Goal: Information Seeking & Learning: Learn about a topic

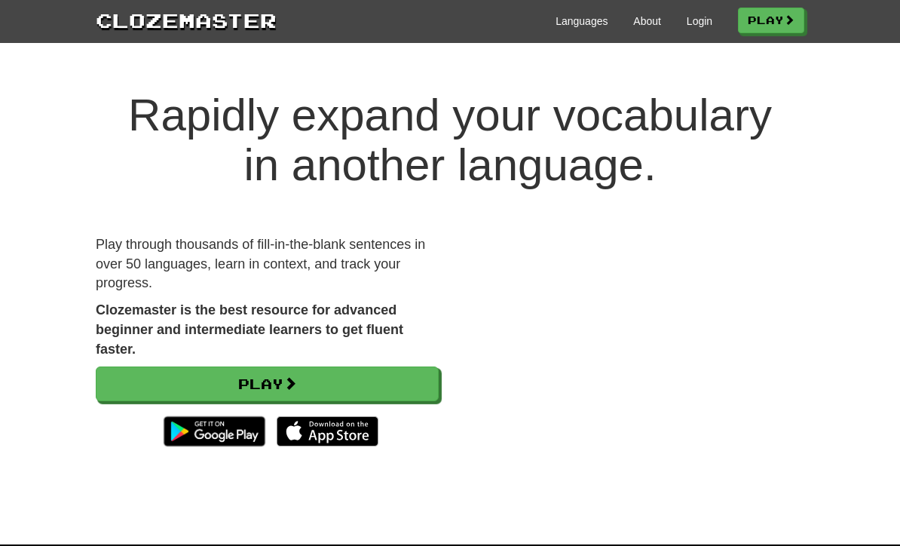
click at [693, 28] on link "Login" at bounding box center [700, 21] width 26 height 15
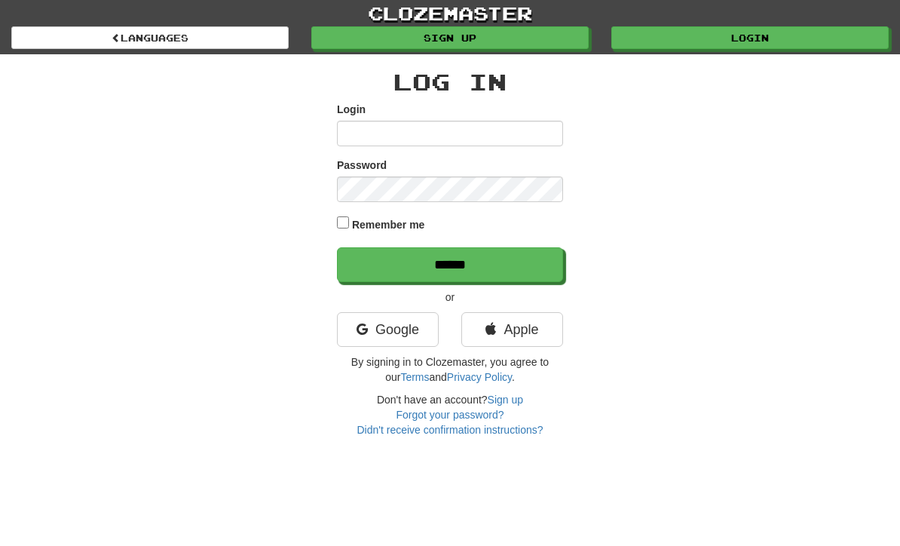
click at [535, 325] on link "Apple" at bounding box center [512, 329] width 102 height 35
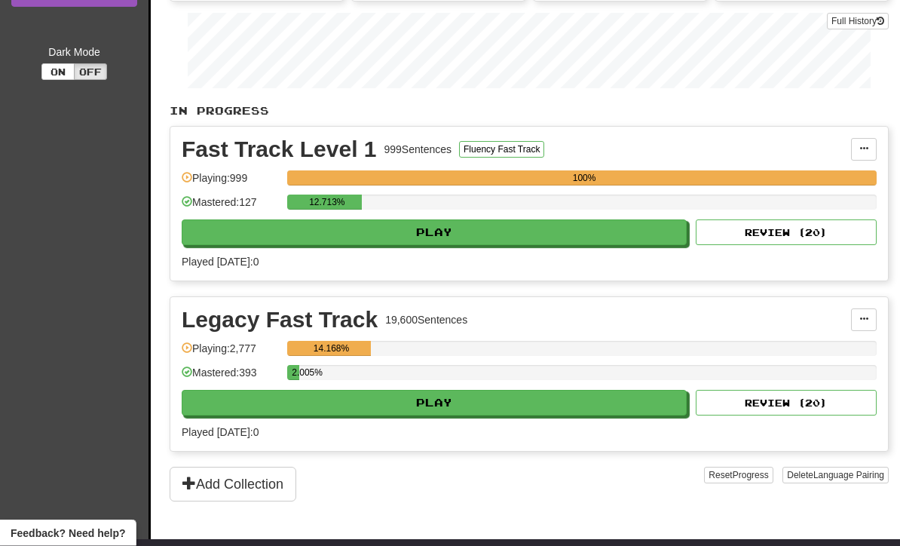
click at [590, 407] on button "Play" at bounding box center [434, 404] width 505 height 26
select select "**"
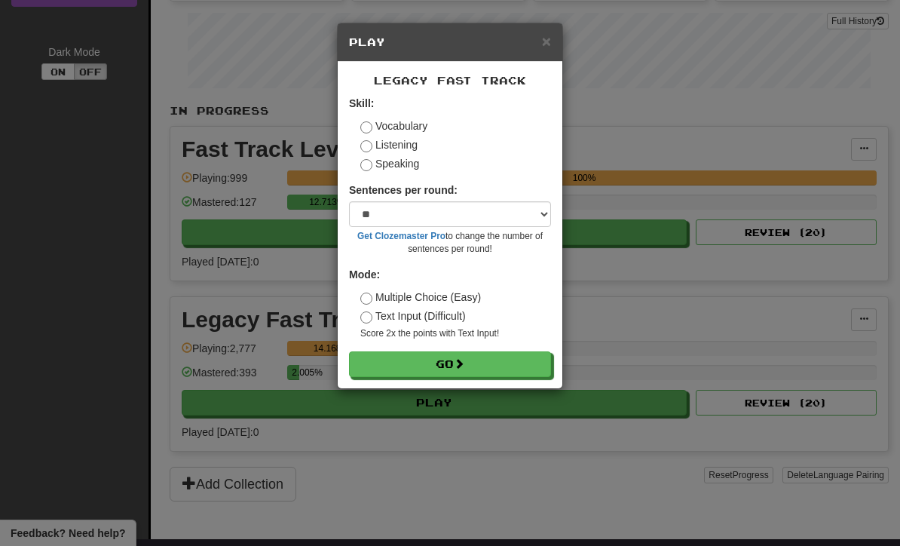
click at [457, 364] on button "Go" at bounding box center [450, 364] width 202 height 26
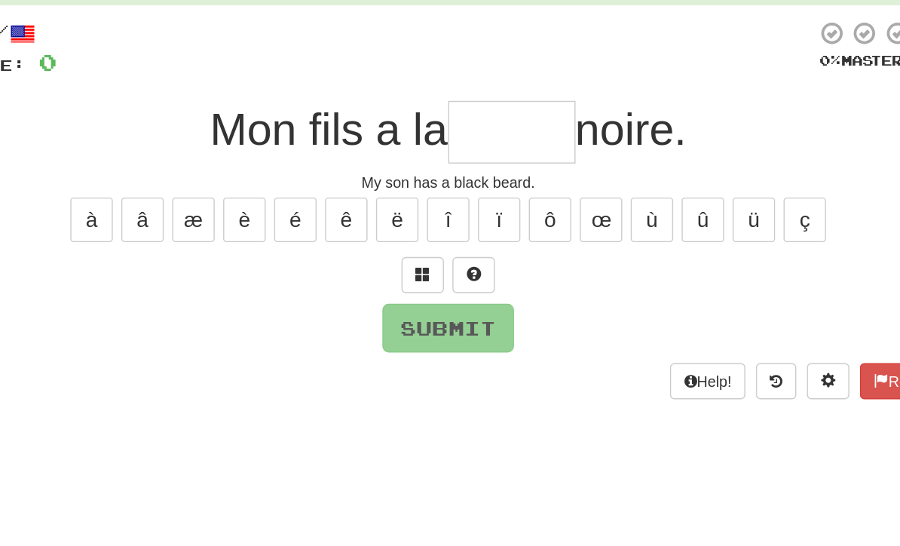
click at [427, 267] on span at bounding box center [432, 272] width 11 height 11
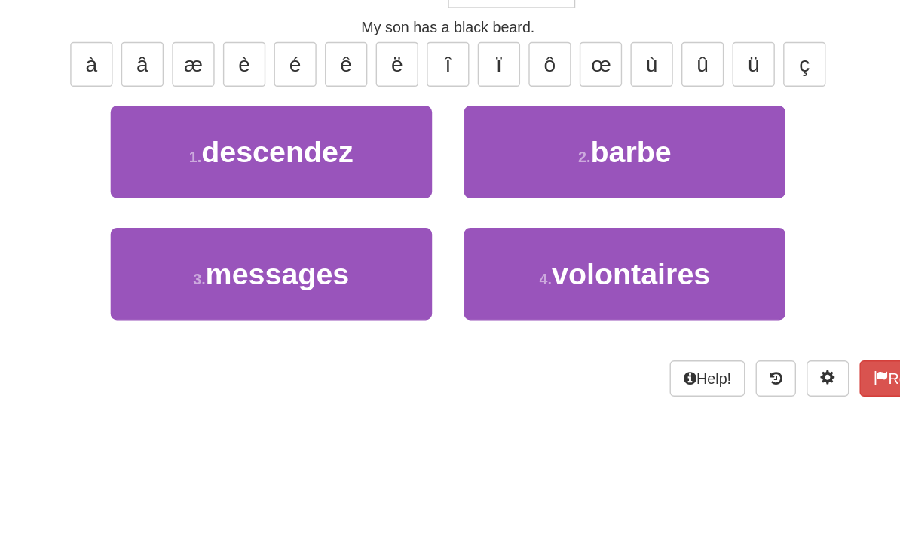
click at [551, 284] on span "barbe" at bounding box center [579, 295] width 57 height 23
type input "*****"
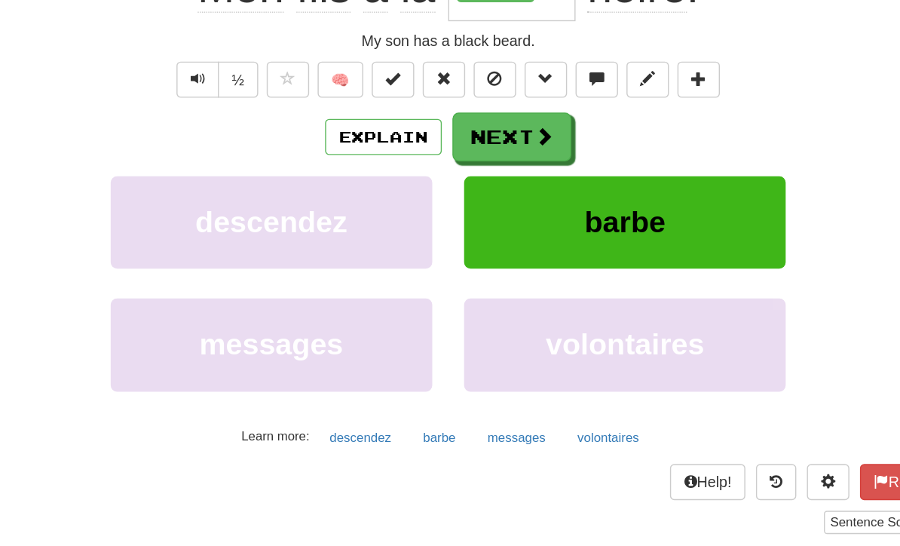
scroll to position [65, 0]
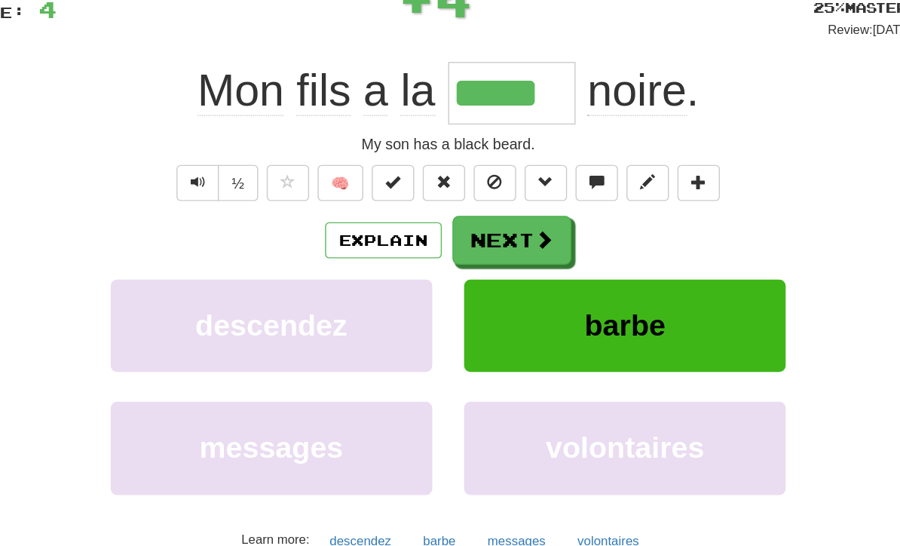
click at [363, 208] on button "Explain" at bounding box center [404, 221] width 83 height 26
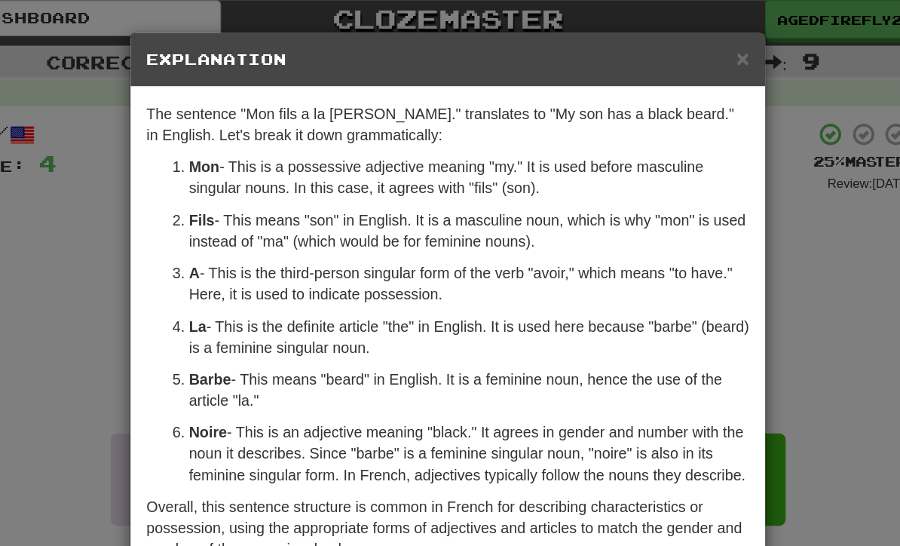
scroll to position [0, 0]
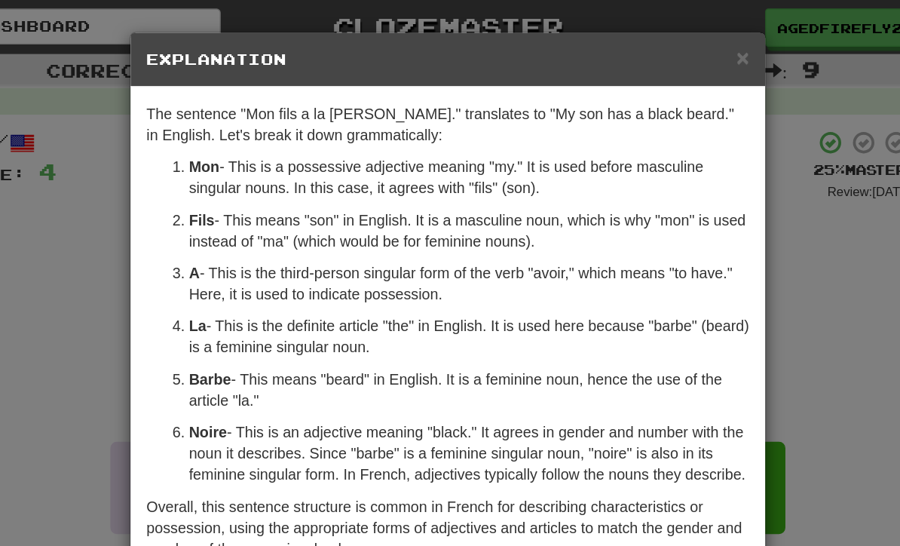
click at [655, 41] on span "×" at bounding box center [659, 40] width 9 height 17
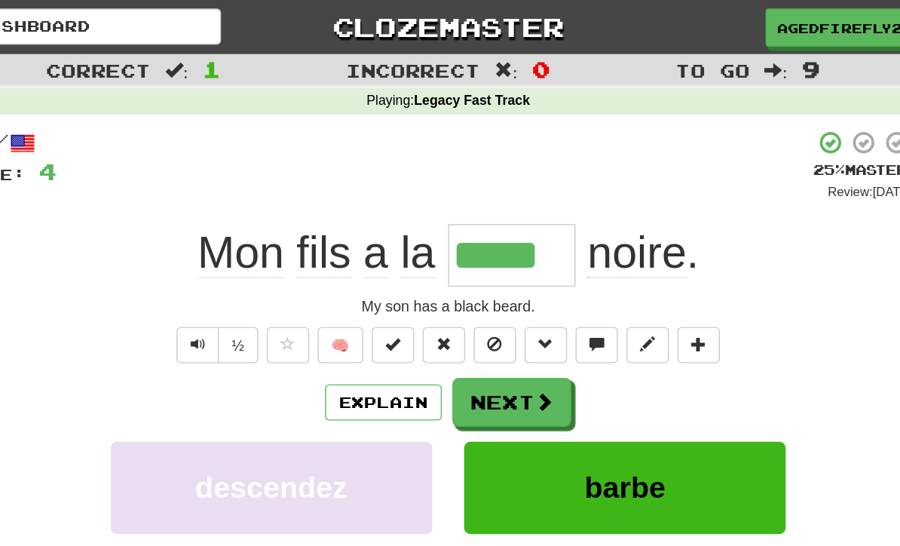
click at [453, 285] on button "Next" at bounding box center [495, 285] width 84 height 35
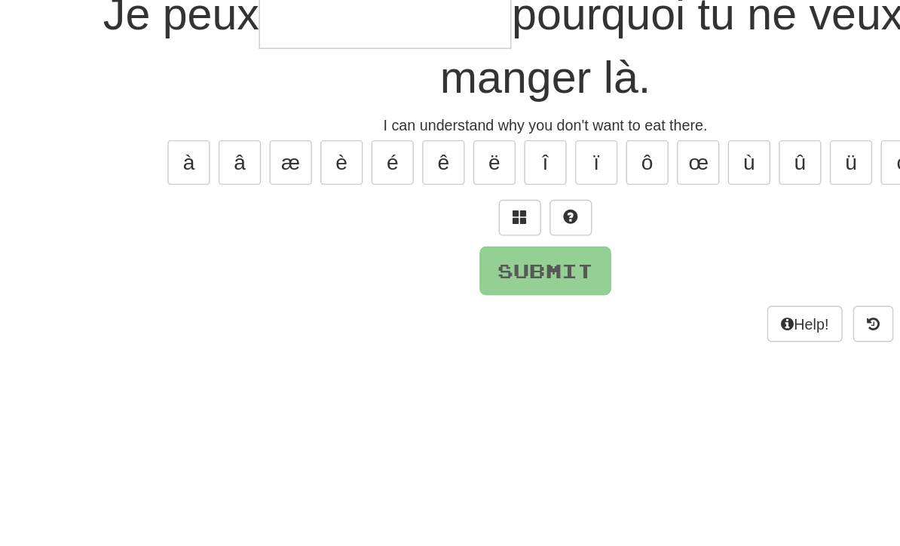
click at [427, 308] on span at bounding box center [432, 313] width 11 height 11
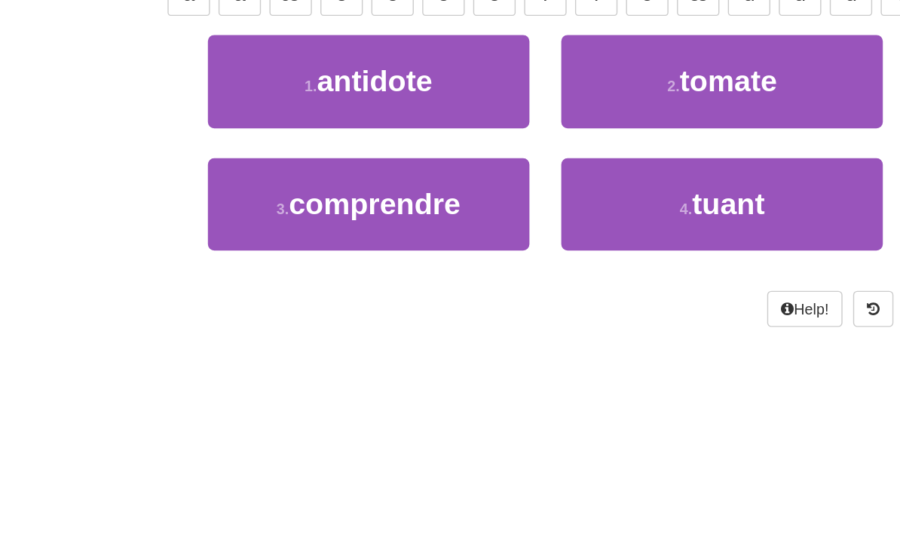
click at [326, 412] on span "comprendre" at bounding box center [329, 423] width 122 height 23
type input "**********"
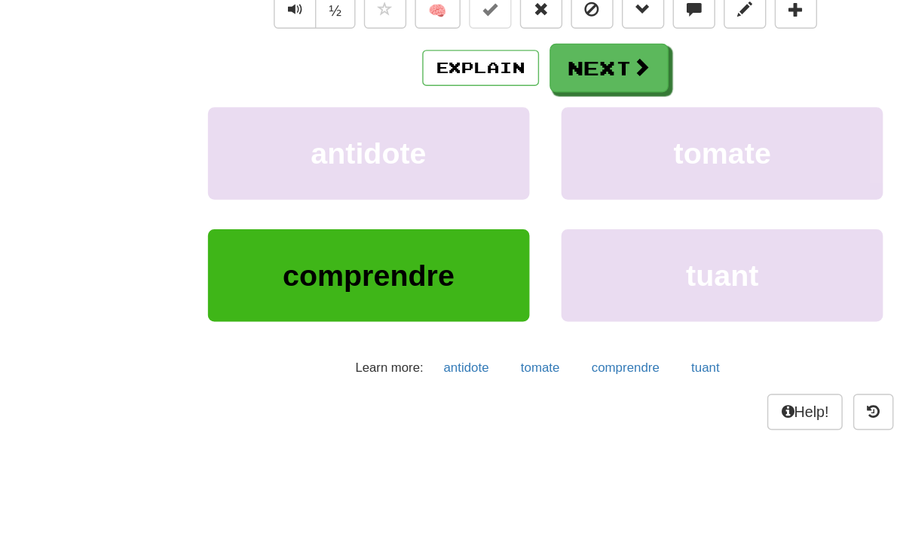
click at [453, 154] on button "Next" at bounding box center [495, 171] width 84 height 35
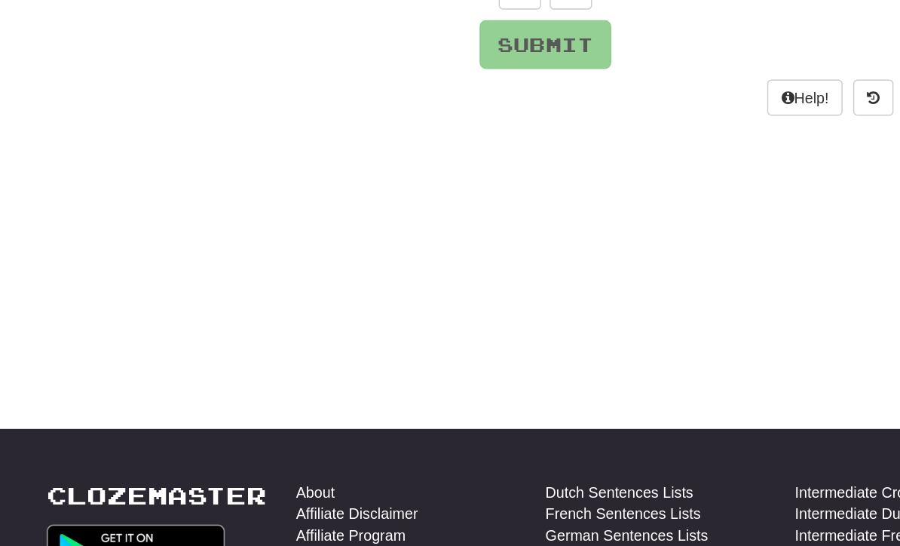
scroll to position [72, 0]
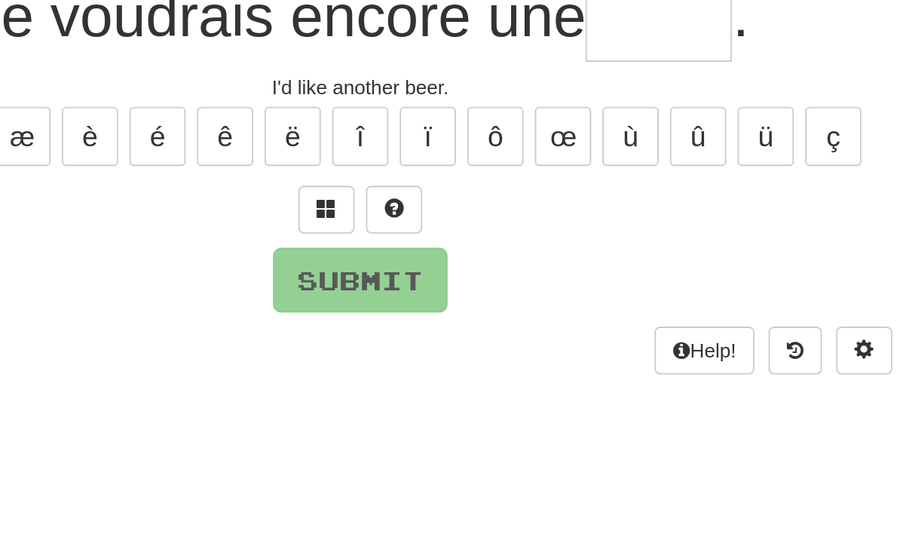
click at [427, 195] on span at bounding box center [432, 200] width 11 height 11
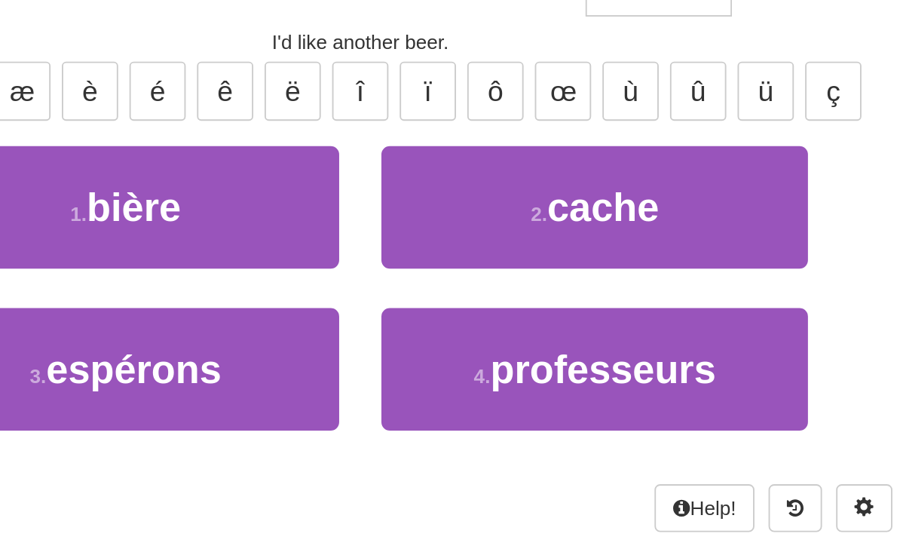
click at [210, 191] on button "1 . bière" at bounding box center [324, 224] width 228 height 66
type input "*****"
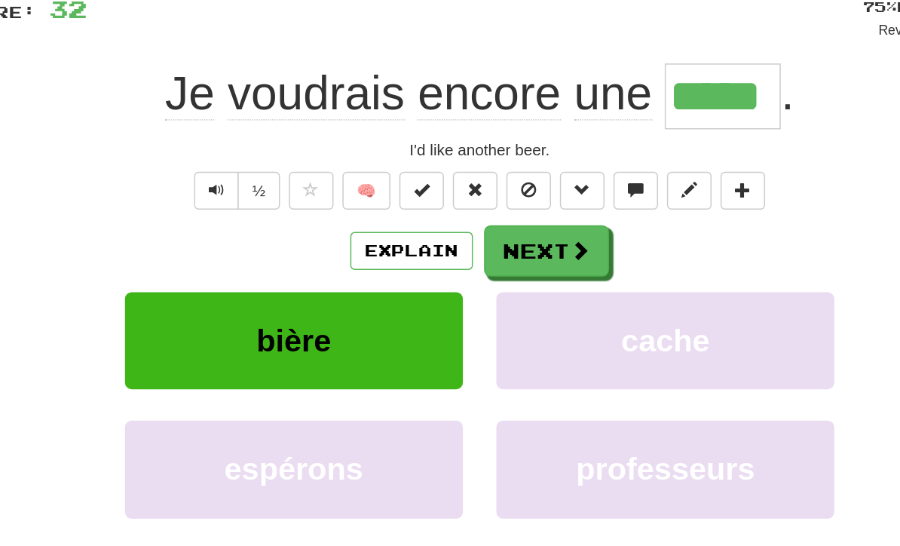
click at [511, 206] on span at bounding box center [518, 213] width 14 height 14
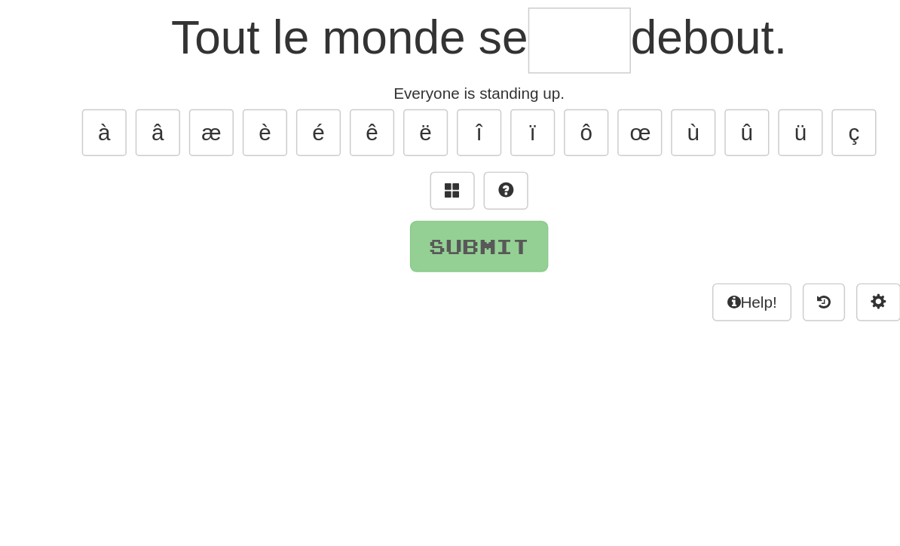
click at [427, 195] on span at bounding box center [432, 200] width 11 height 11
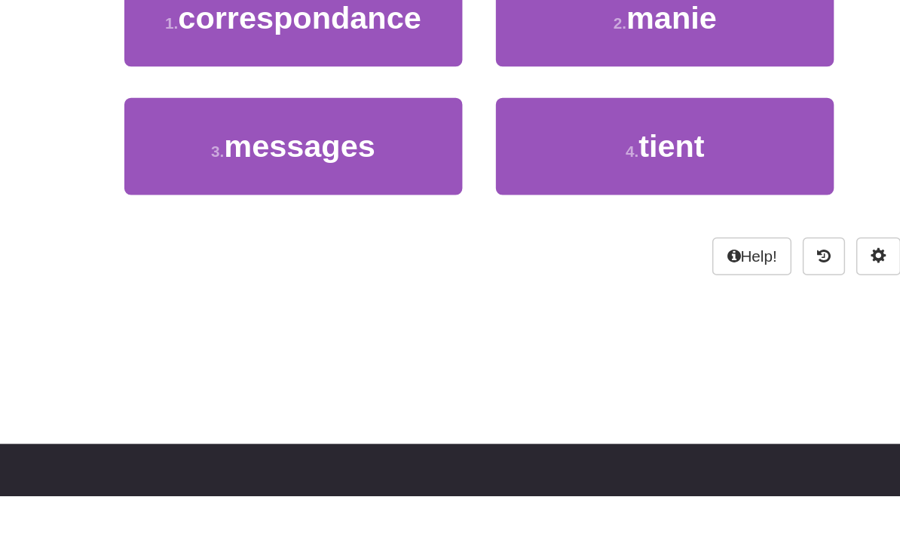
click at [558, 299] on span "tient" at bounding box center [580, 310] width 44 height 23
type input "*****"
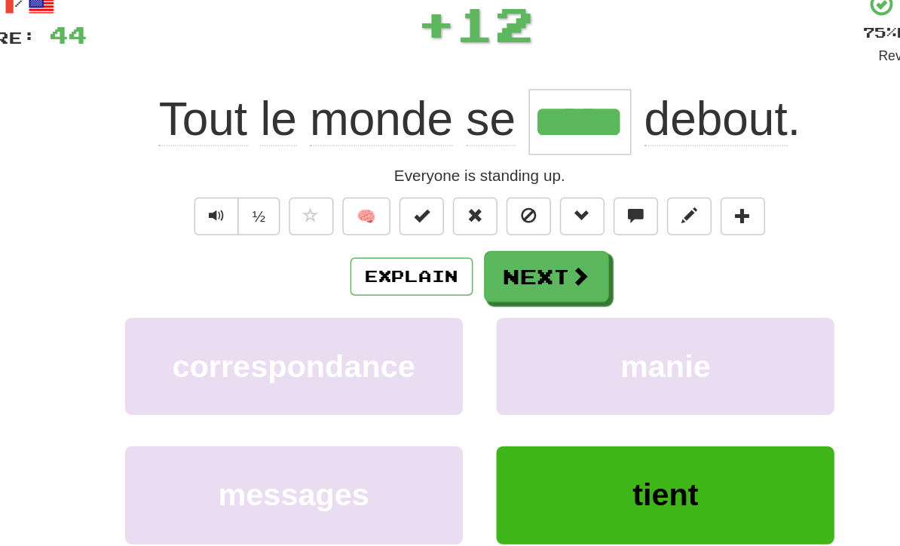
scroll to position [99, 0]
click at [453, 184] on button "Next" at bounding box center [495, 187] width 84 height 35
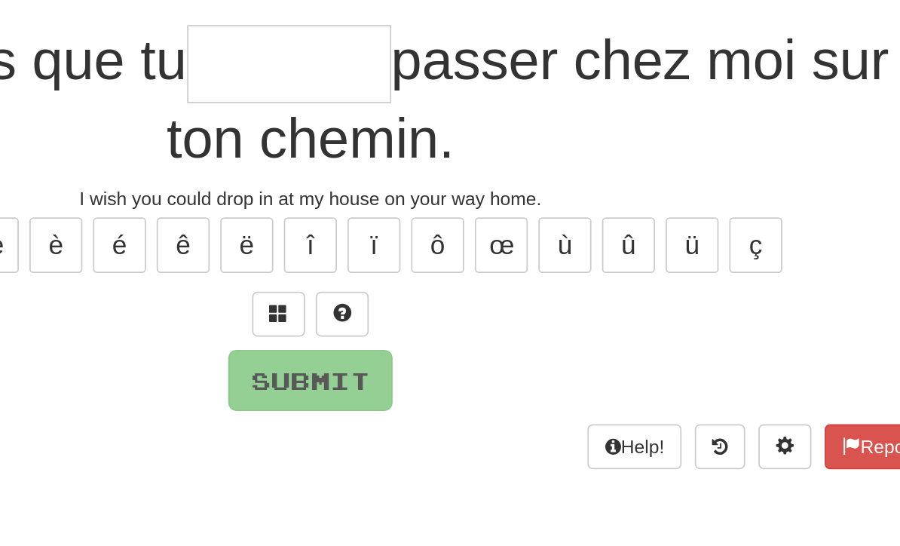
scroll to position [127, 0]
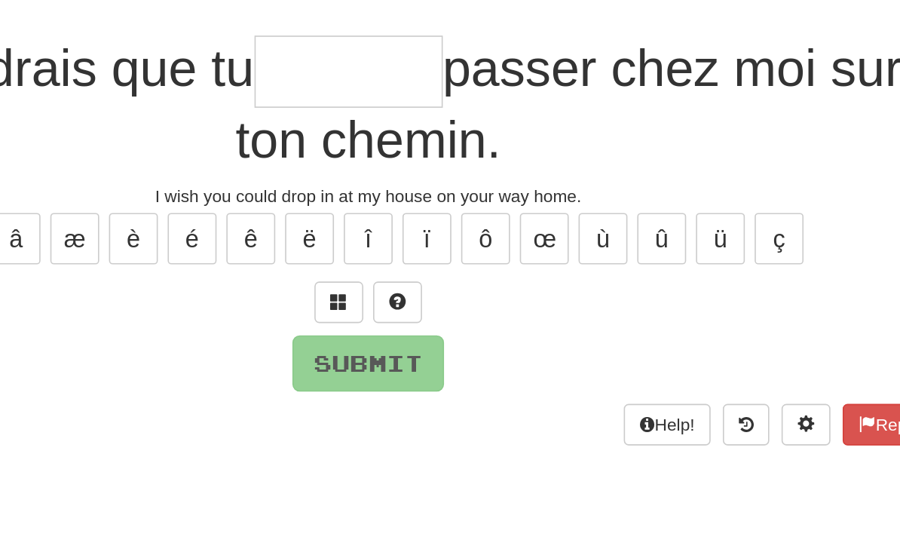
click at [427, 189] on span at bounding box center [432, 185] width 11 height 11
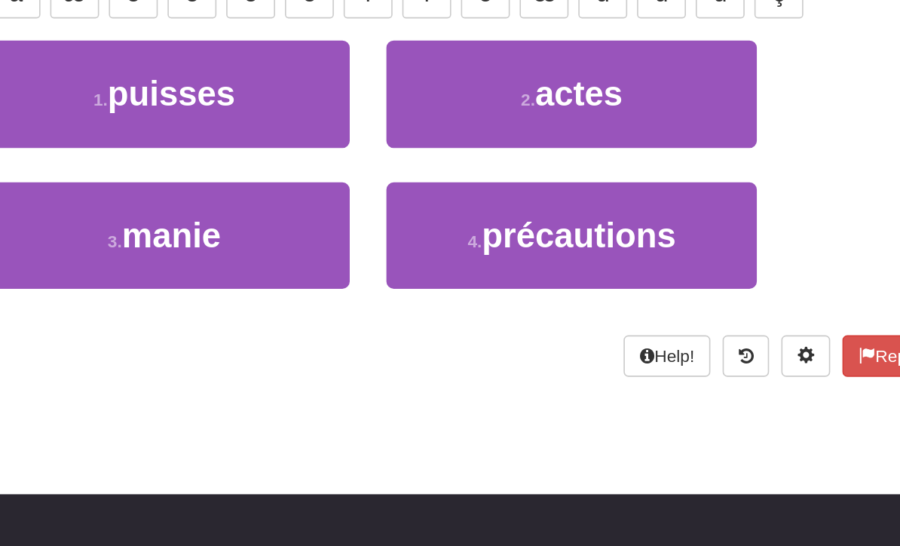
click at [210, 176] on button "1 . puisses" at bounding box center [324, 209] width 228 height 66
type input "*******"
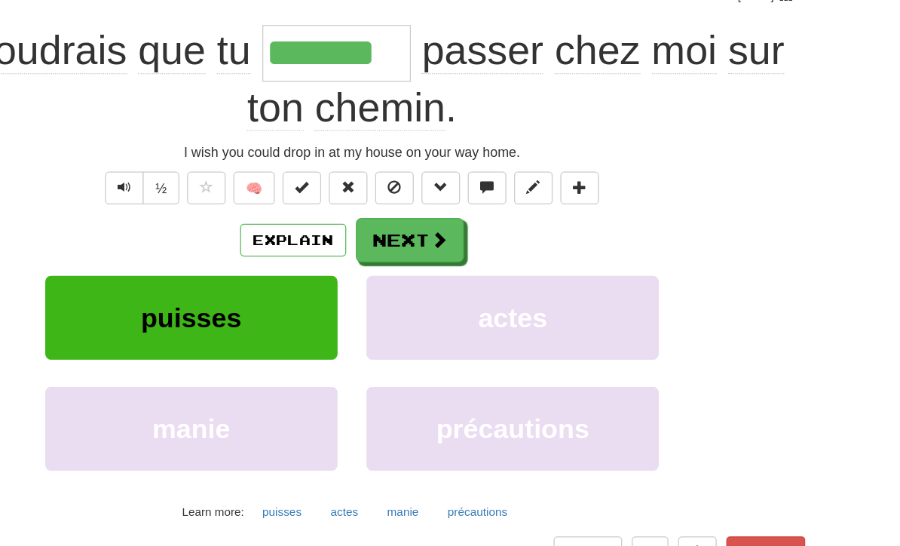
click at [511, 192] on span at bounding box center [518, 199] width 14 height 14
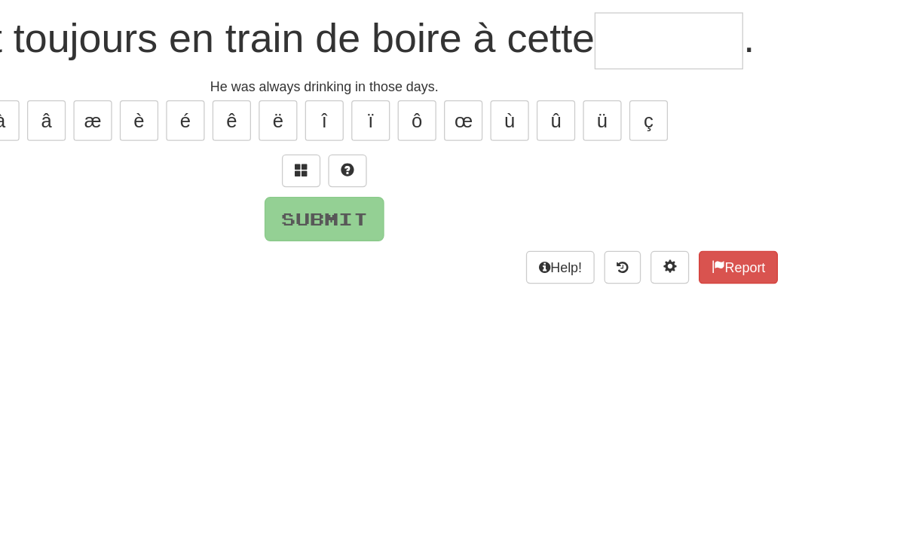
click at [427, 139] on span at bounding box center [432, 144] width 11 height 11
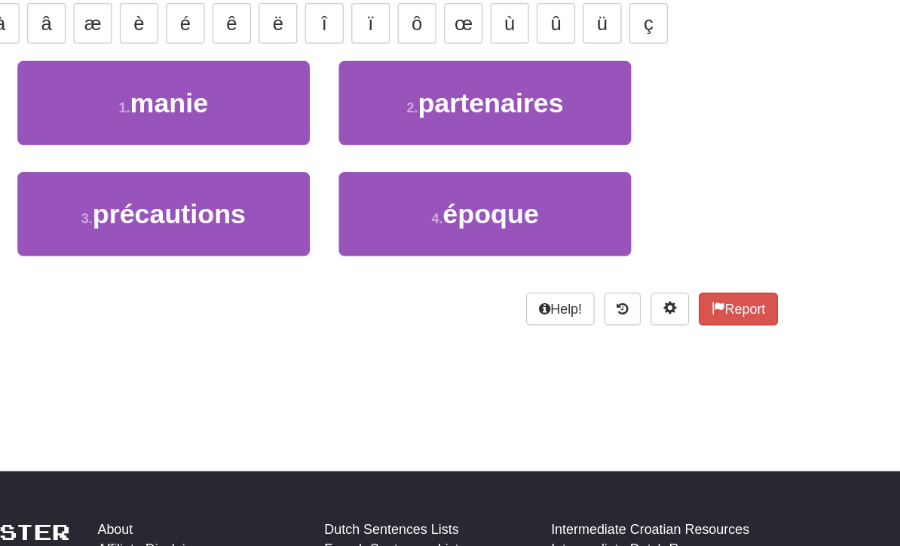
click at [543, 244] on span "époque" at bounding box center [580, 255] width 75 height 23
type input "******"
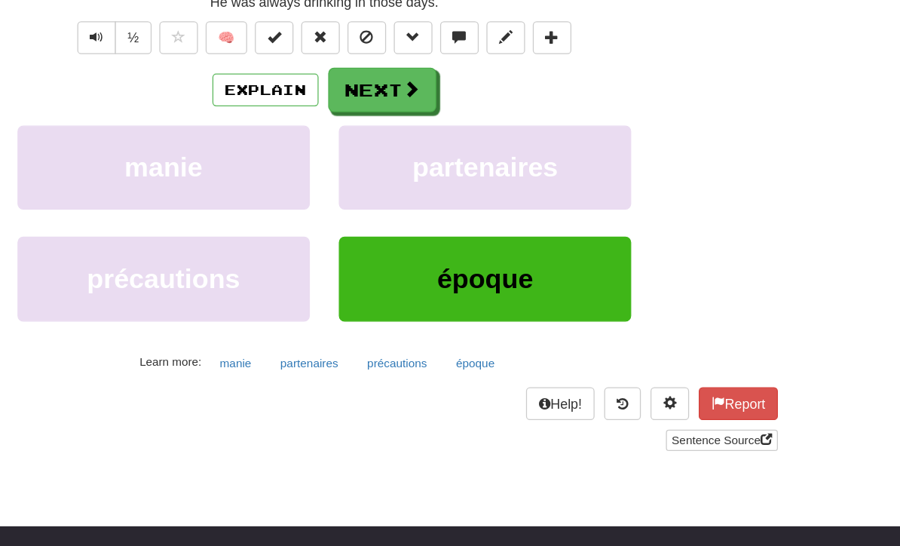
scroll to position [135, 0]
click at [453, 133] on button "Next" at bounding box center [495, 150] width 84 height 35
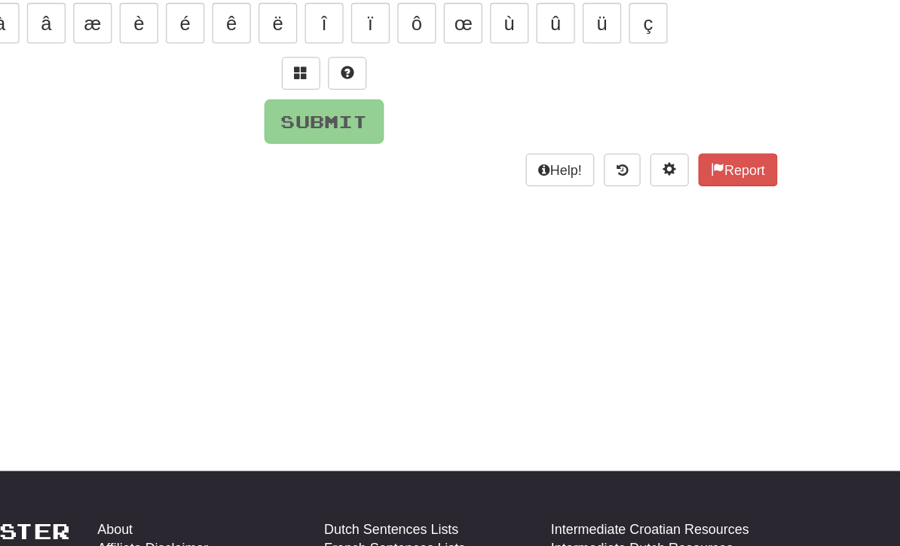
scroll to position [63, 0]
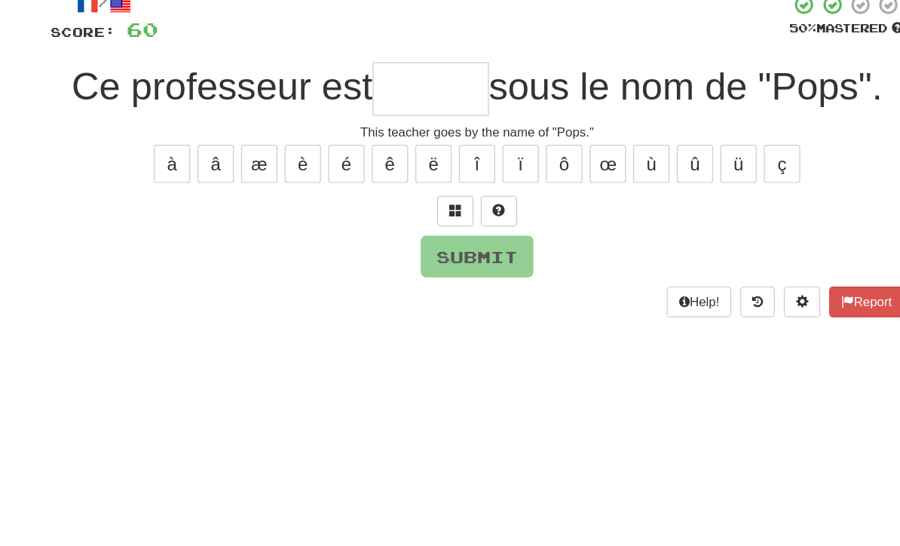
click at [427, 204] on span at bounding box center [432, 209] width 11 height 11
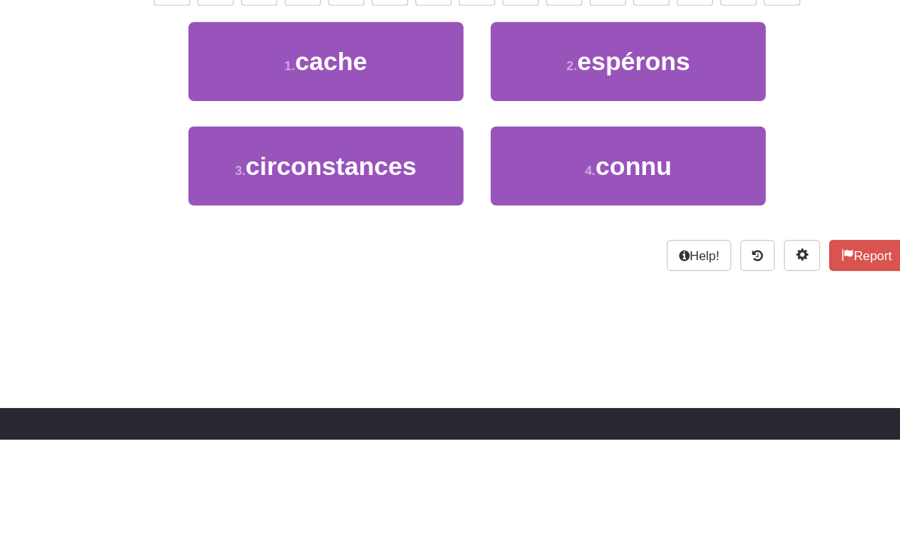
click at [548, 308] on span "connu" at bounding box center [579, 319] width 63 height 23
type input "*****"
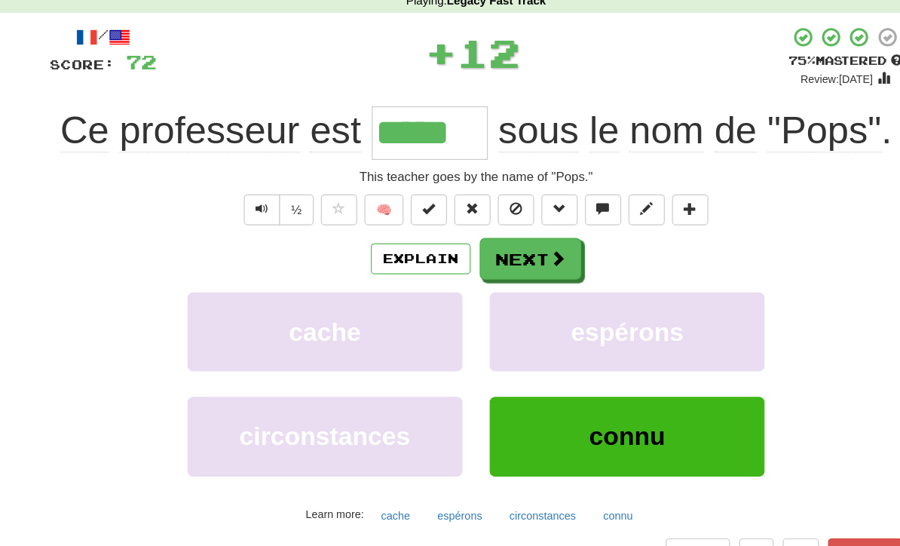
scroll to position [70, 0]
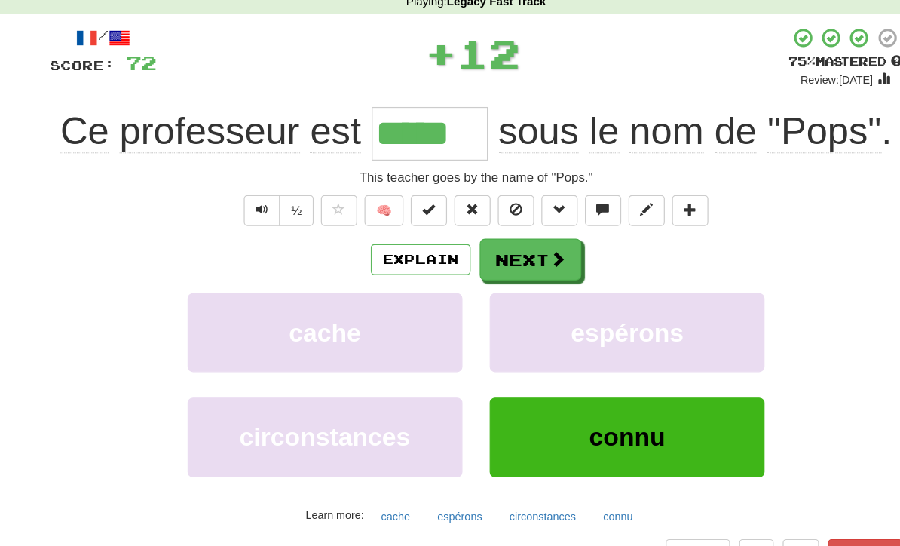
click at [453, 213] on button "Next" at bounding box center [495, 215] width 84 height 35
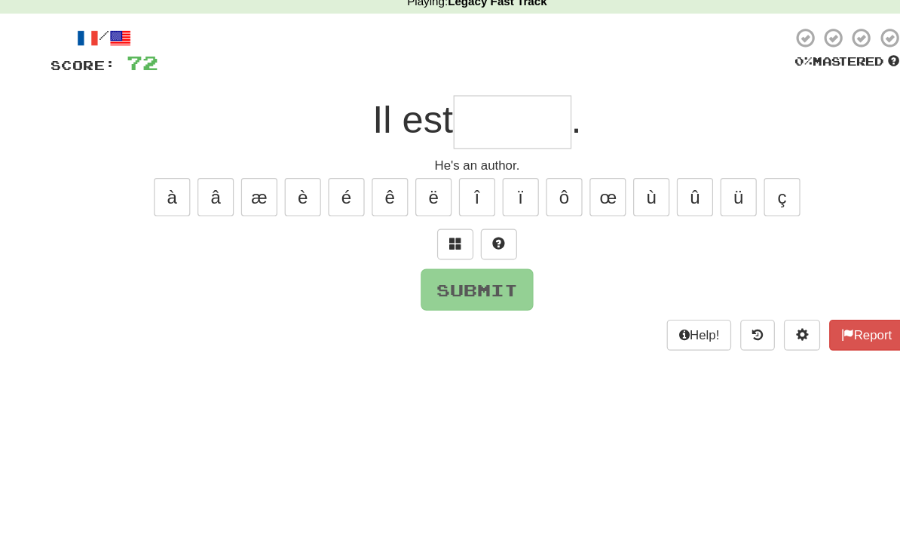
click at [445, 213] on div at bounding box center [450, 203] width 709 height 26
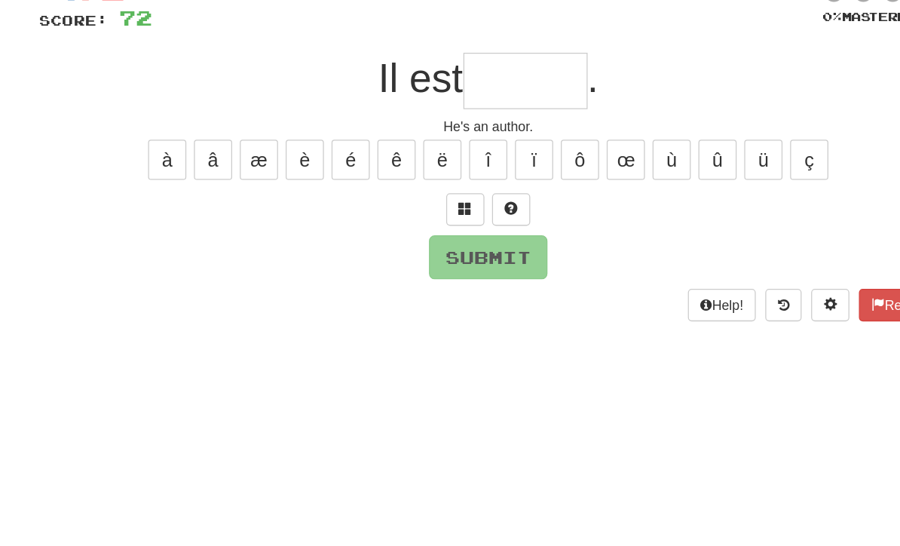
click at [427, 197] on span at bounding box center [432, 202] width 11 height 11
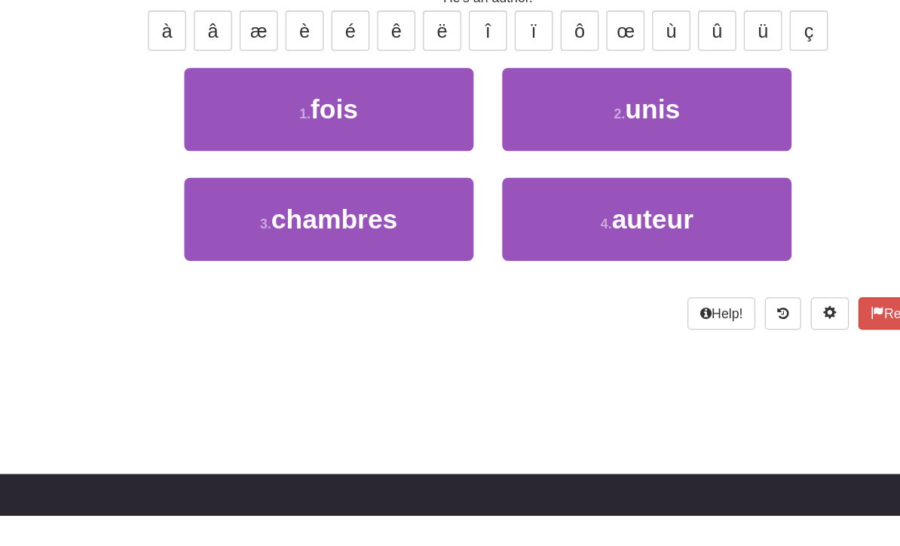
click at [548, 301] on span "auteur" at bounding box center [580, 312] width 65 height 23
type input "******"
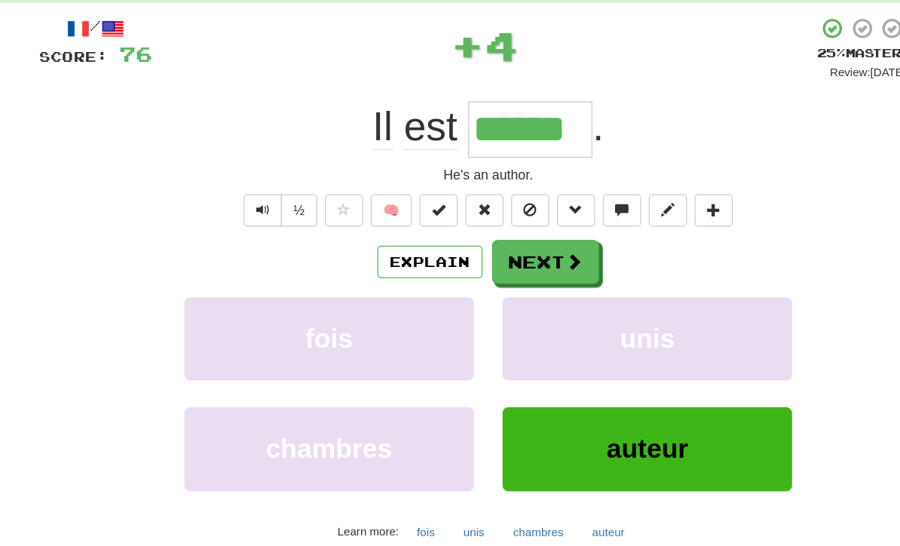
scroll to position [78, 0]
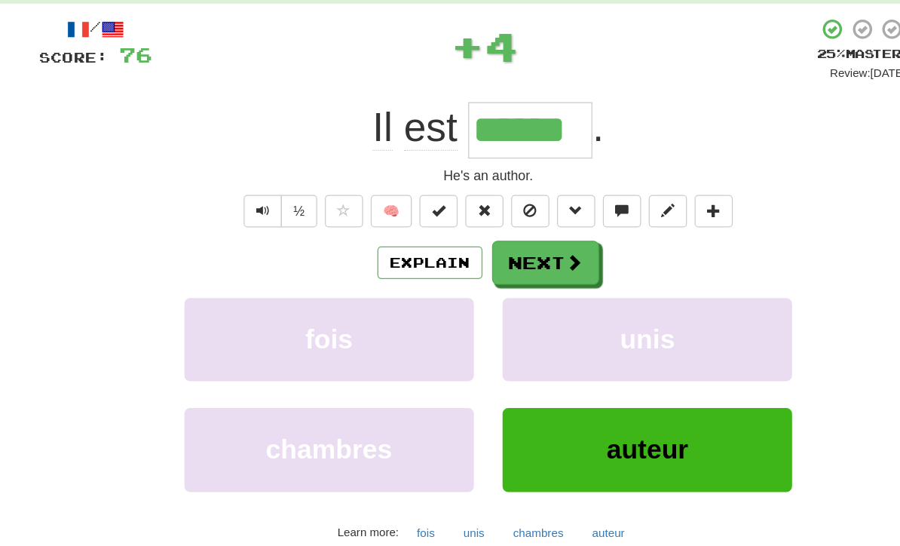
click at [453, 207] on button "Next" at bounding box center [495, 207] width 84 height 35
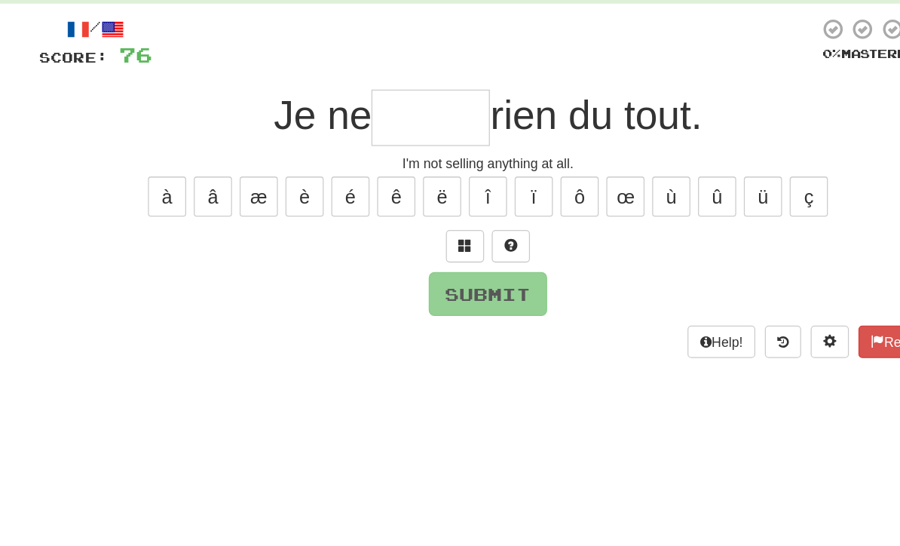
click at [427, 190] on span at bounding box center [432, 194] width 11 height 11
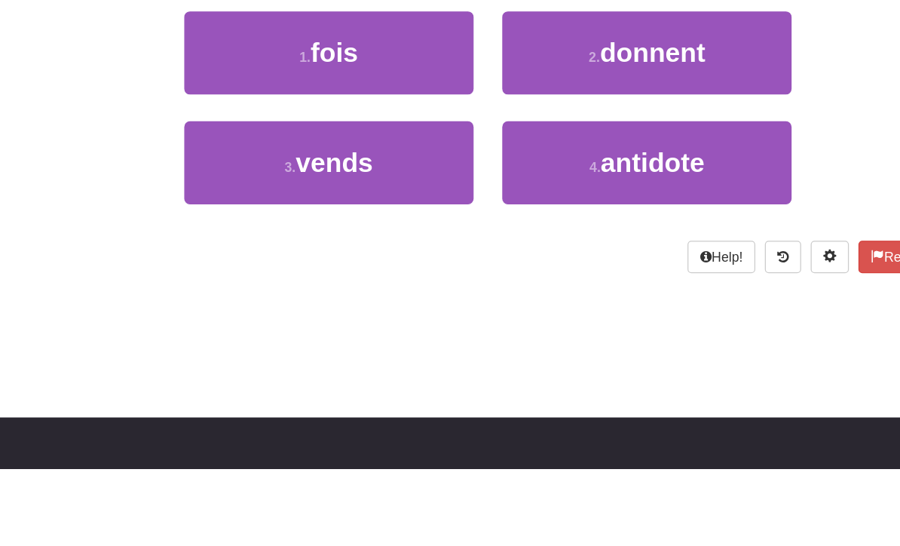
click at [306, 271] on button "3 . vends" at bounding box center [324, 304] width 228 height 66
type input "*****"
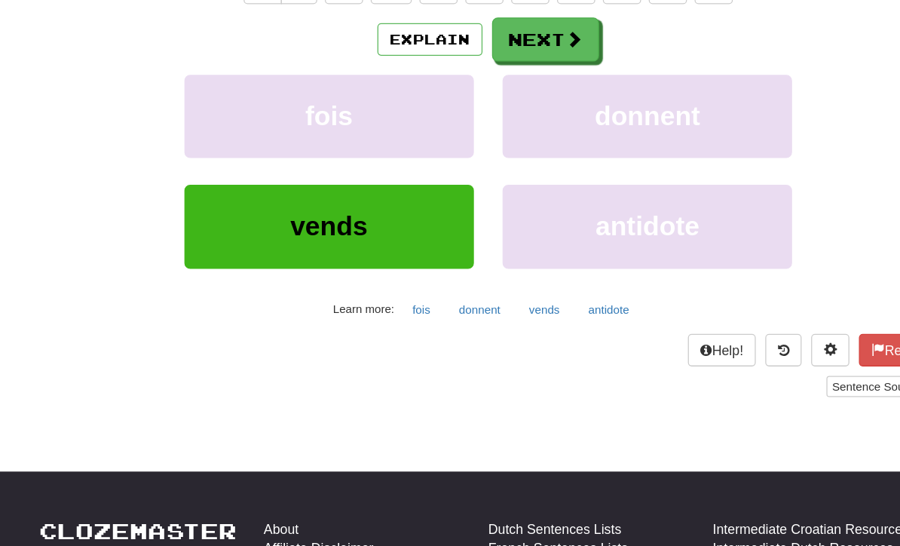
click at [453, 90] on button "Next" at bounding box center [495, 107] width 84 height 35
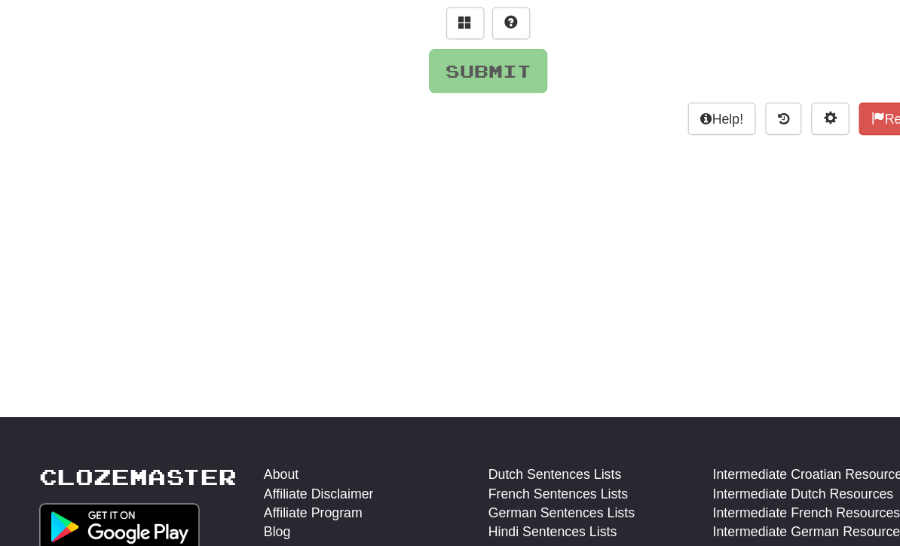
scroll to position [62, 0]
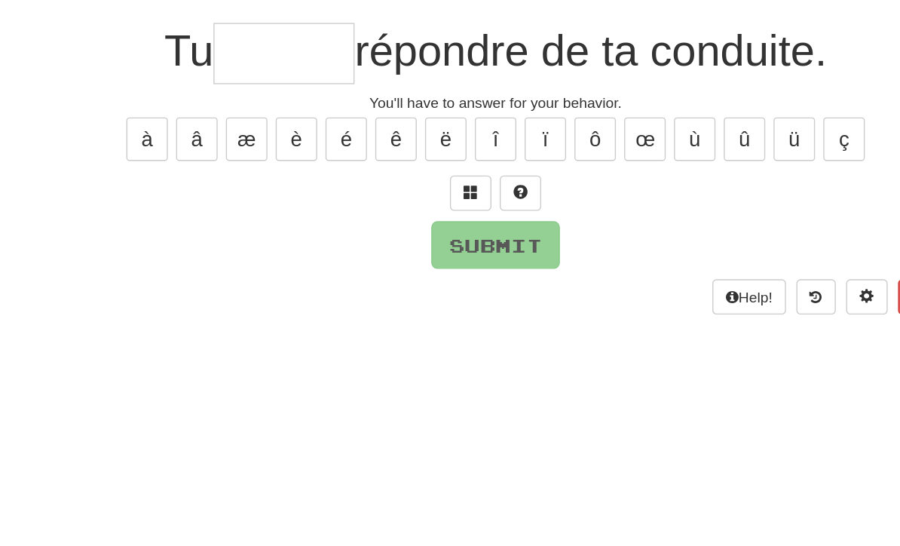
click at [417, 198] on button at bounding box center [432, 211] width 30 height 26
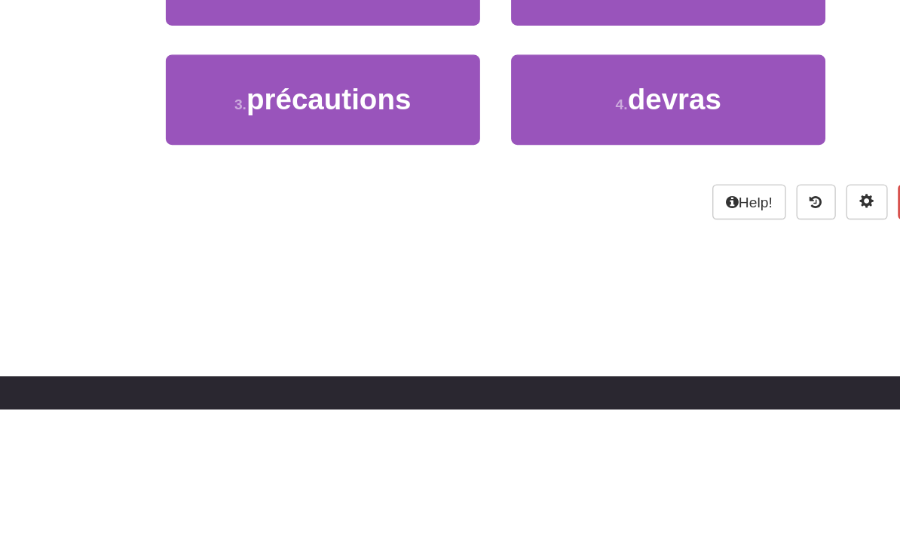
click at [530, 288] on button "4 . devras" at bounding box center [575, 321] width 228 height 66
type input "******"
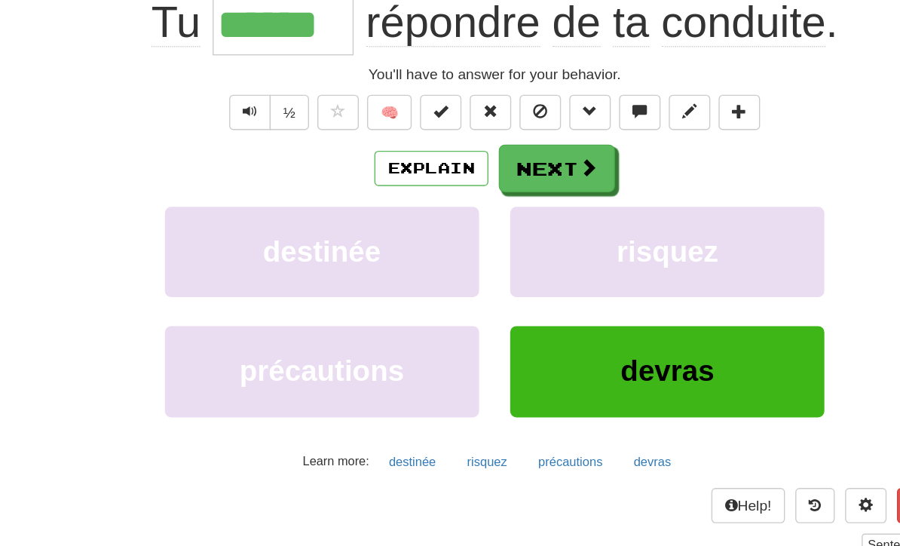
scroll to position [162, 0]
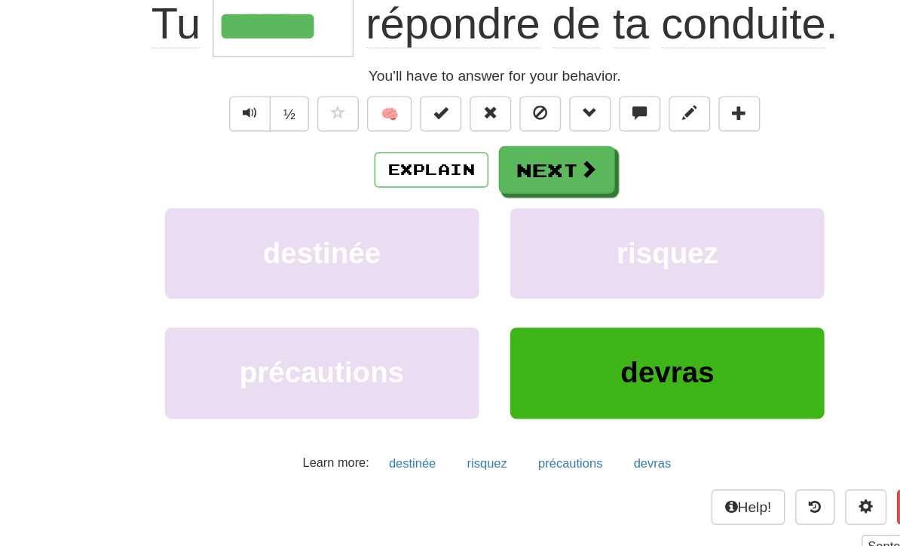
click at [511, 118] on span at bounding box center [518, 123] width 14 height 14
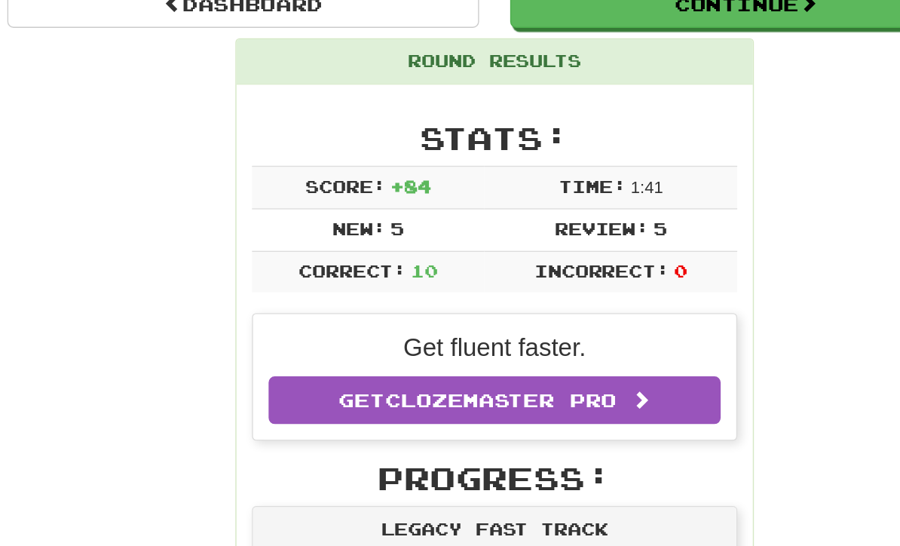
click at [527, 17] on button "Continue" at bounding box center [632, 3] width 343 height 35
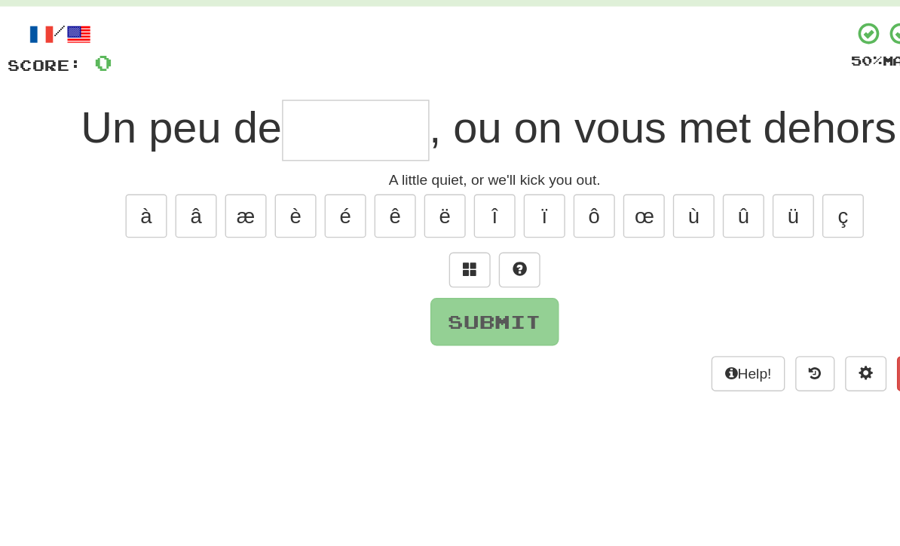
scroll to position [76, 0]
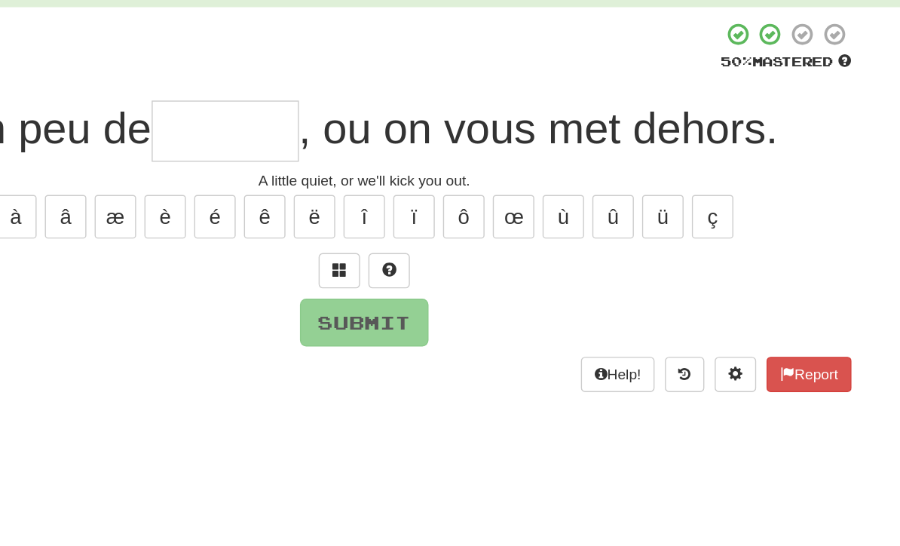
click at [417, 196] on button at bounding box center [432, 197] width 30 height 26
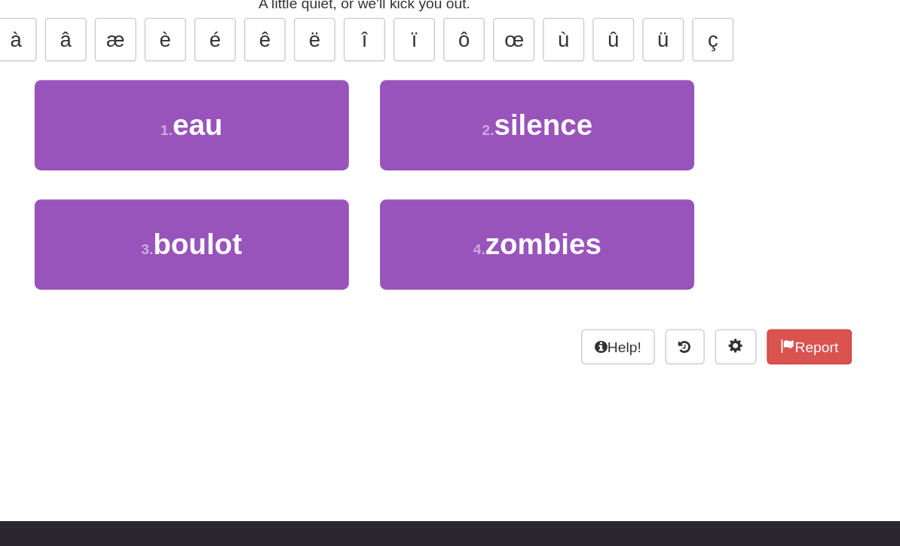
click at [461, 187] on button "2 . silence" at bounding box center [575, 220] width 228 height 66
type input "*******"
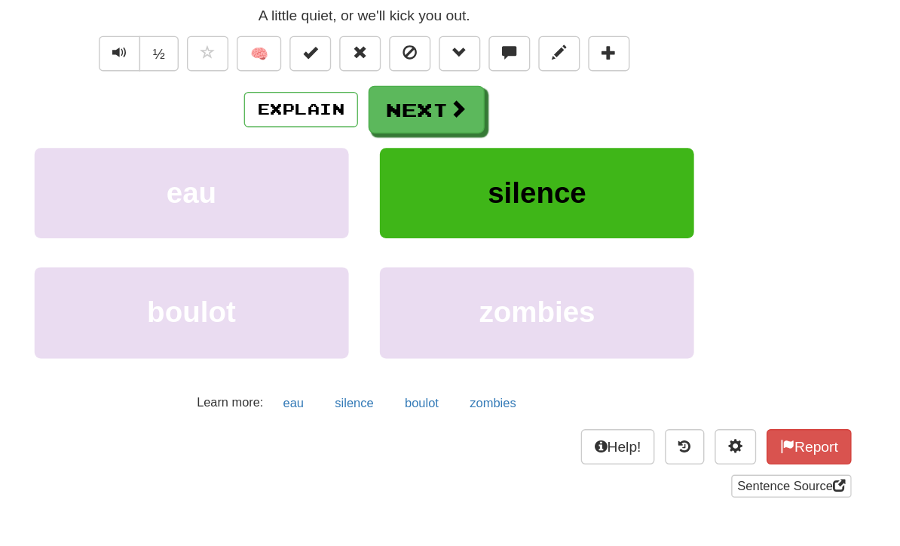
scroll to position [92, 0]
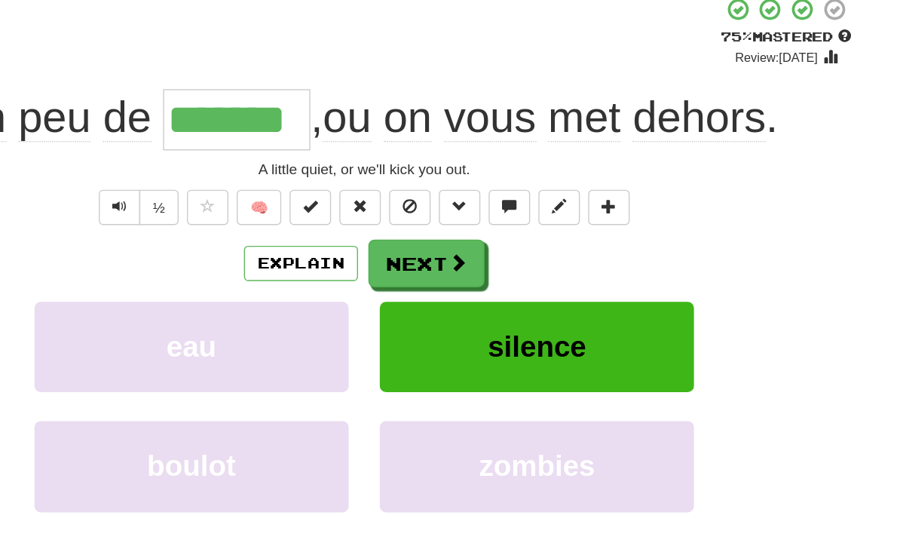
click at [453, 194] on button "Next" at bounding box center [495, 193] width 84 height 35
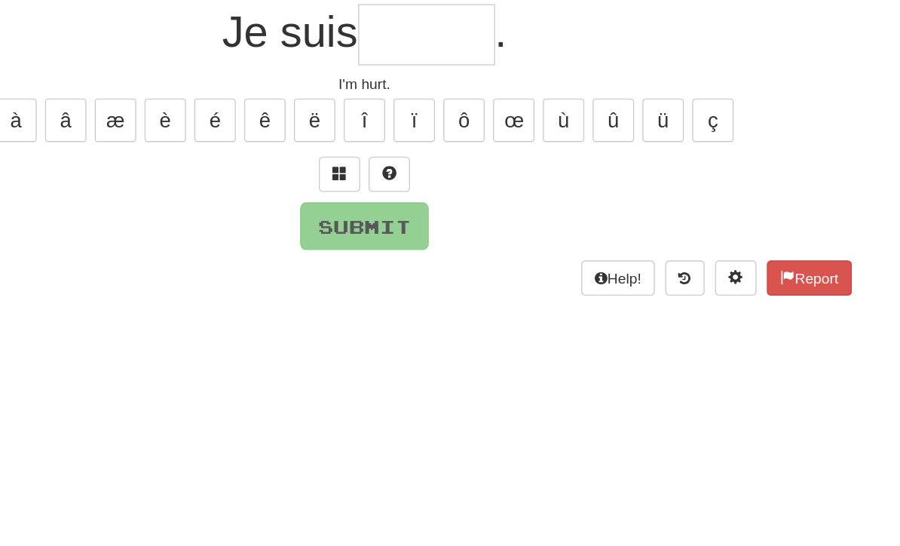
click at [417, 168] on button at bounding box center [432, 181] width 30 height 26
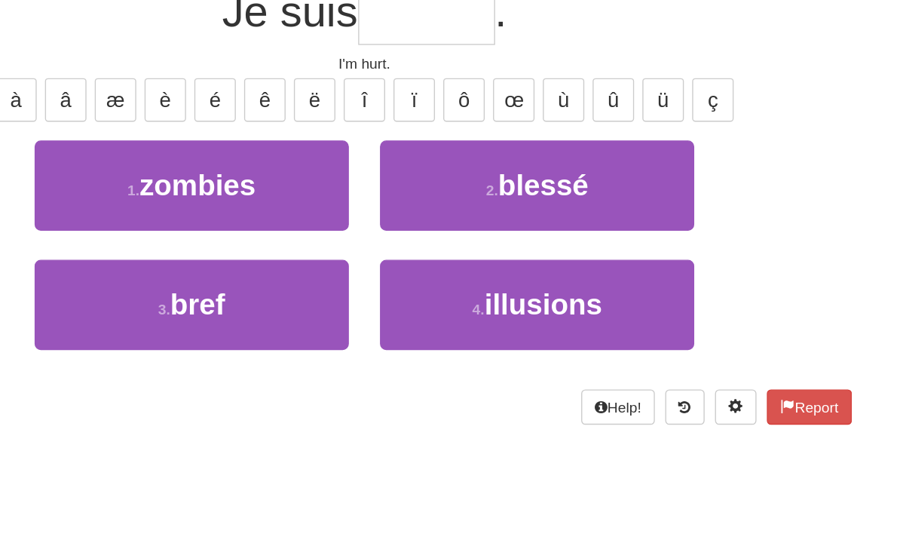
click at [461, 171] on button "2 . blessé" at bounding box center [575, 204] width 228 height 66
type input "******"
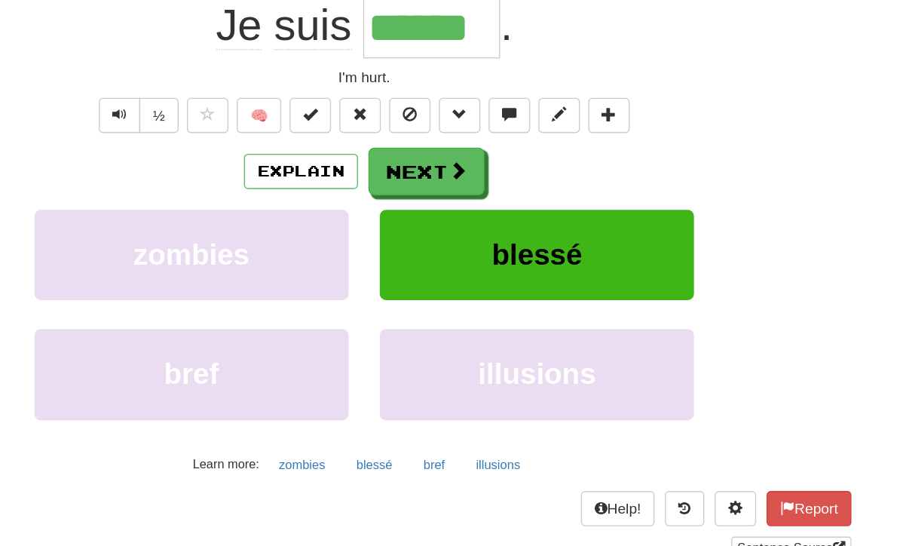
click at [453, 176] on button "Next" at bounding box center [495, 193] width 84 height 35
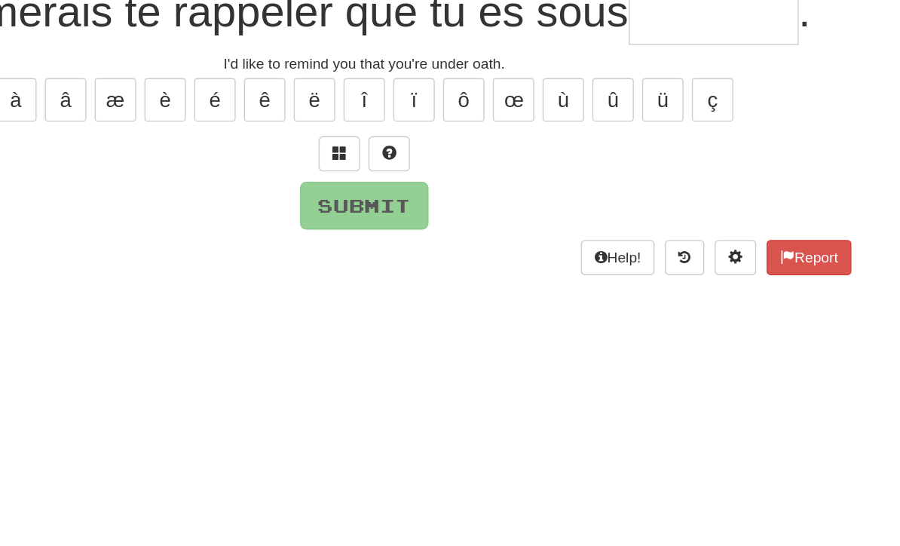
scroll to position [71, 0]
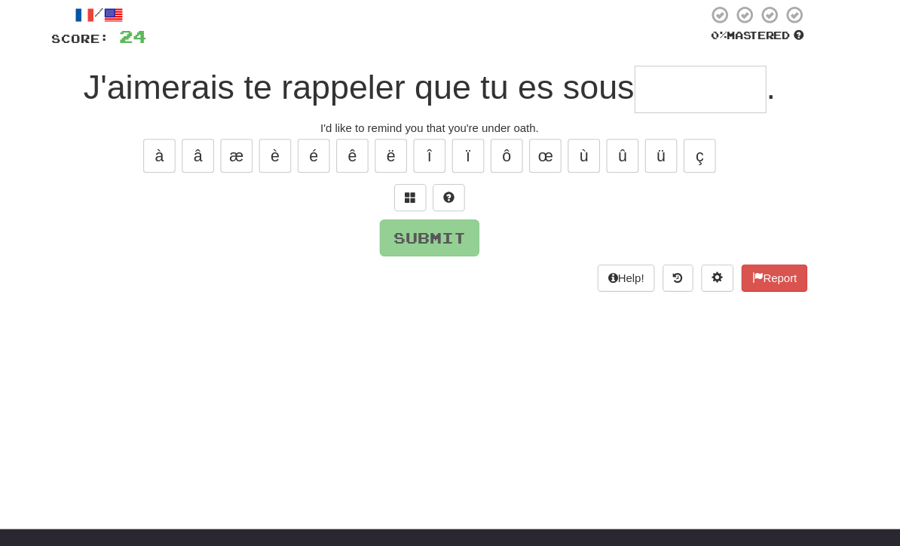
click at [417, 189] on button at bounding box center [432, 202] width 30 height 26
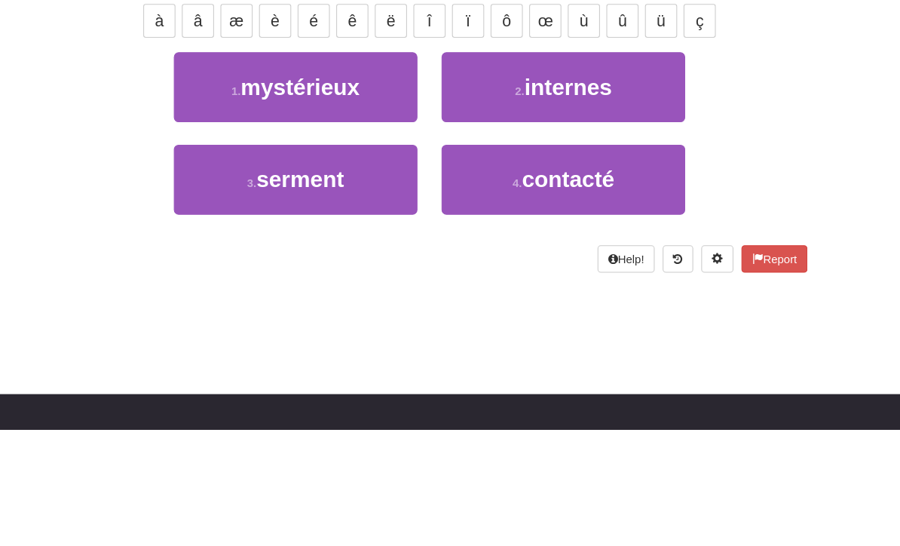
click at [323, 300] on span "serment" at bounding box center [329, 311] width 82 height 23
type input "*******"
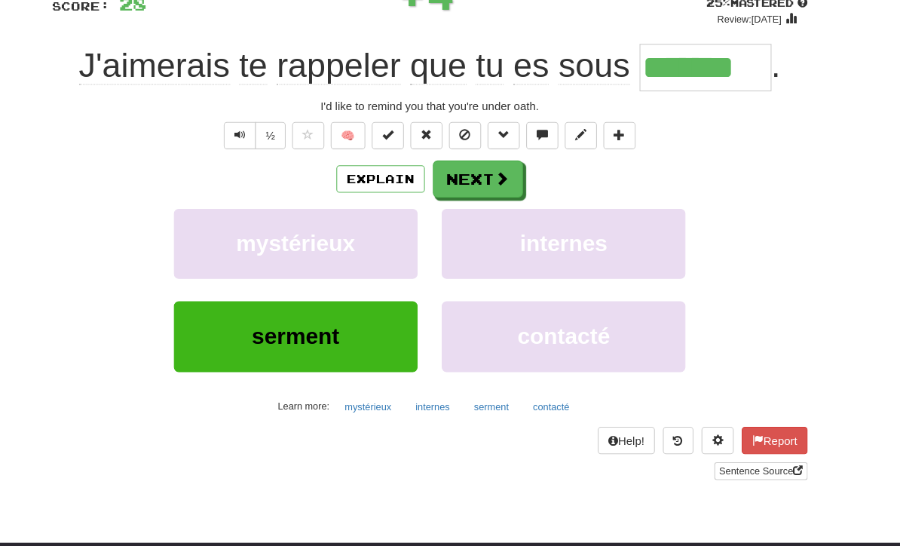
scroll to position [118, 0]
click at [462, 167] on button "Next" at bounding box center [495, 168] width 84 height 35
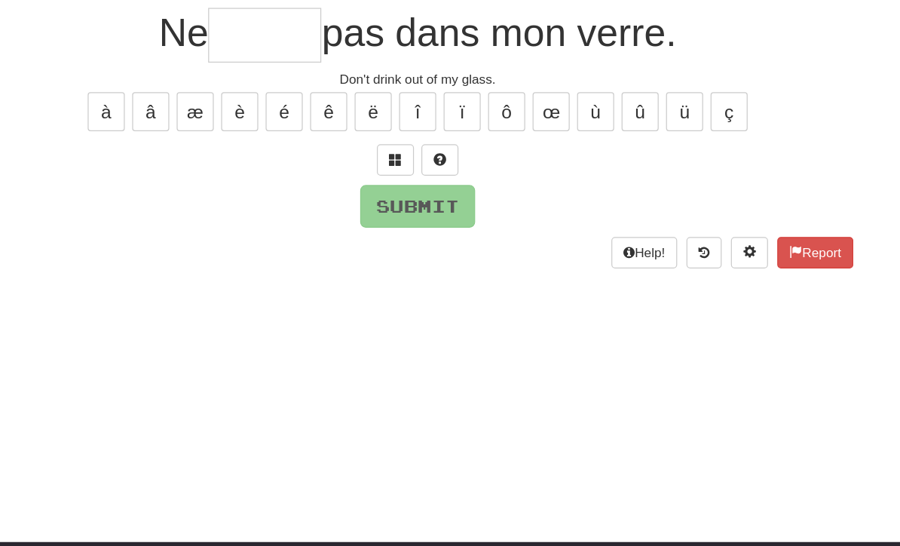
click at [427, 149] on span at bounding box center [432, 154] width 11 height 11
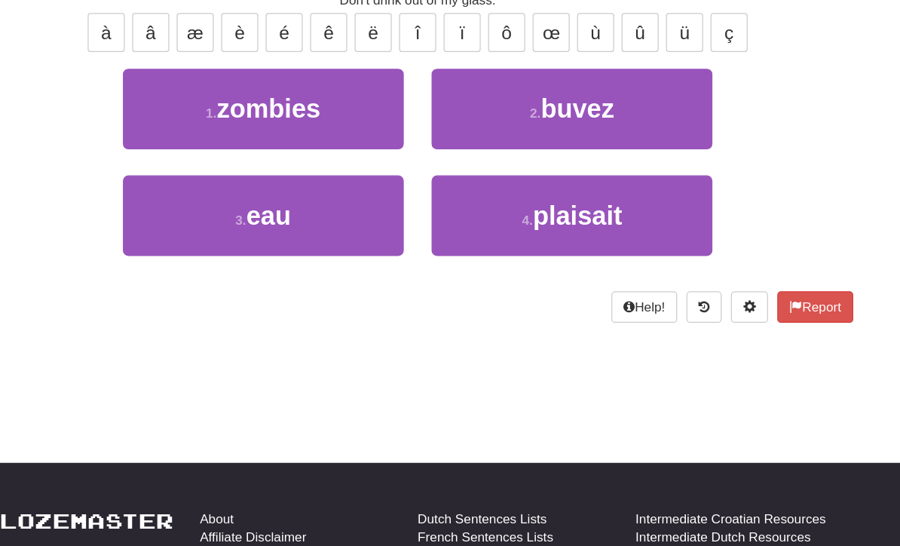
click at [507, 146] on button "2 . buvez" at bounding box center [575, 179] width 228 height 66
type input "*****"
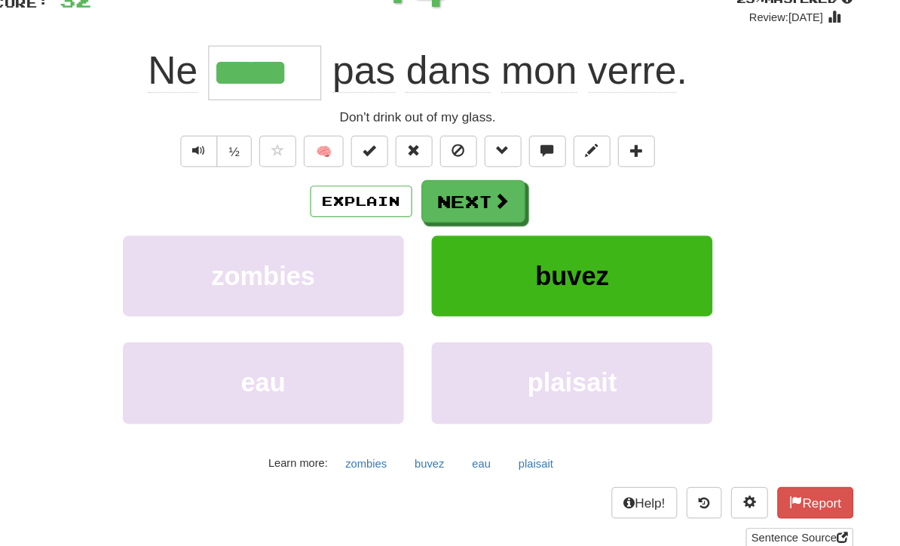
scroll to position [121, 0]
click at [511, 158] on span at bounding box center [518, 164] width 14 height 14
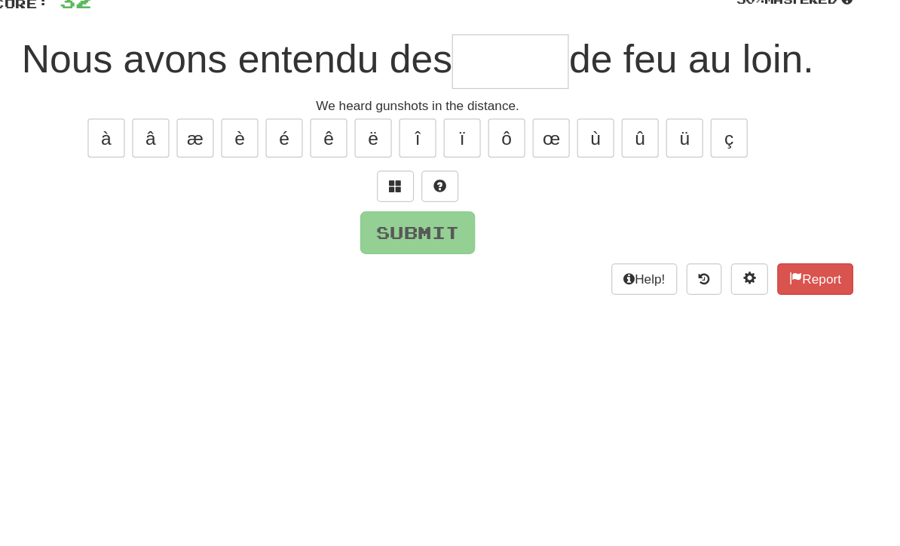
click at [417, 155] on button at bounding box center [432, 152] width 30 height 26
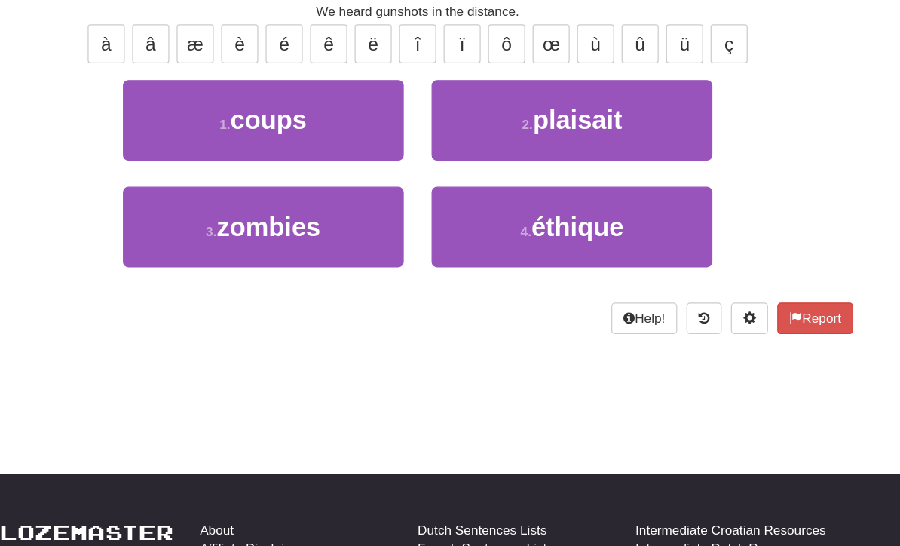
click at [272, 142] on button "1 . coups" at bounding box center [324, 175] width 228 height 66
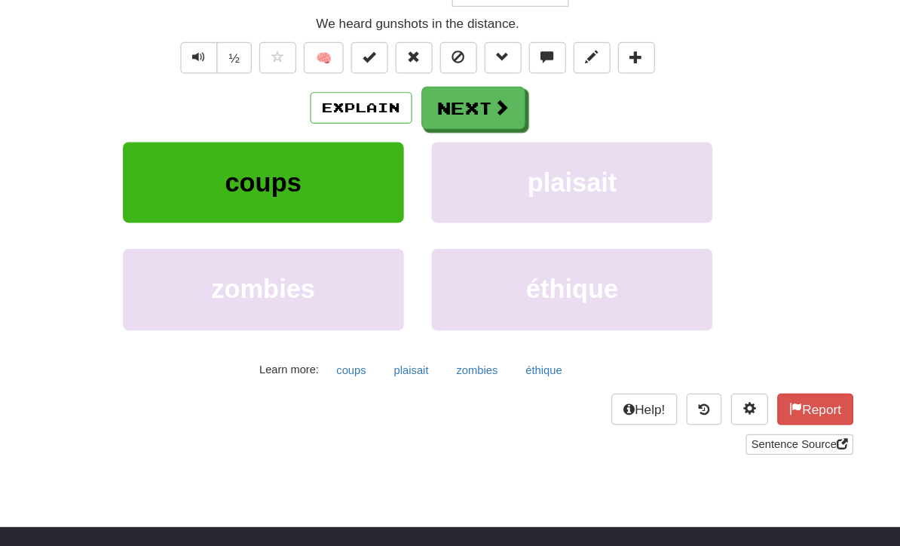
type input "*****"
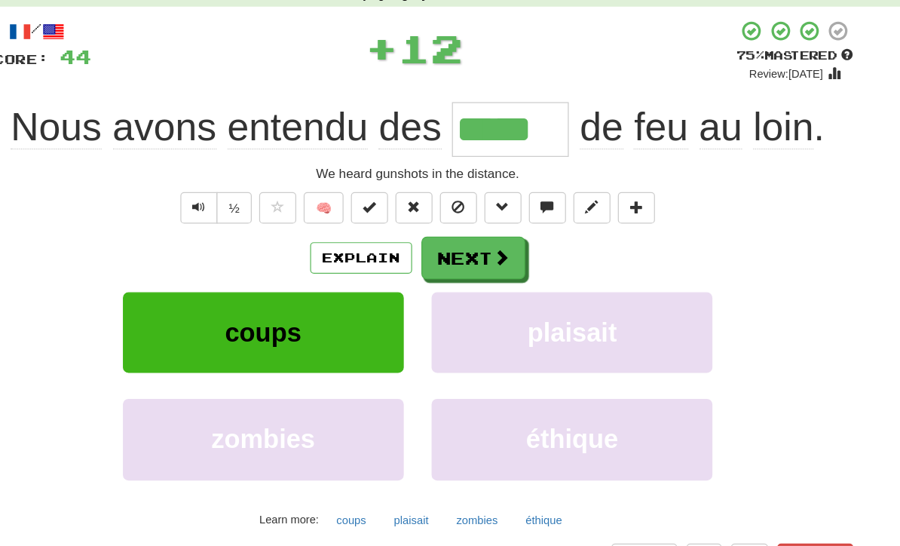
scroll to position [75, 0]
click at [511, 207] on span at bounding box center [518, 210] width 14 height 14
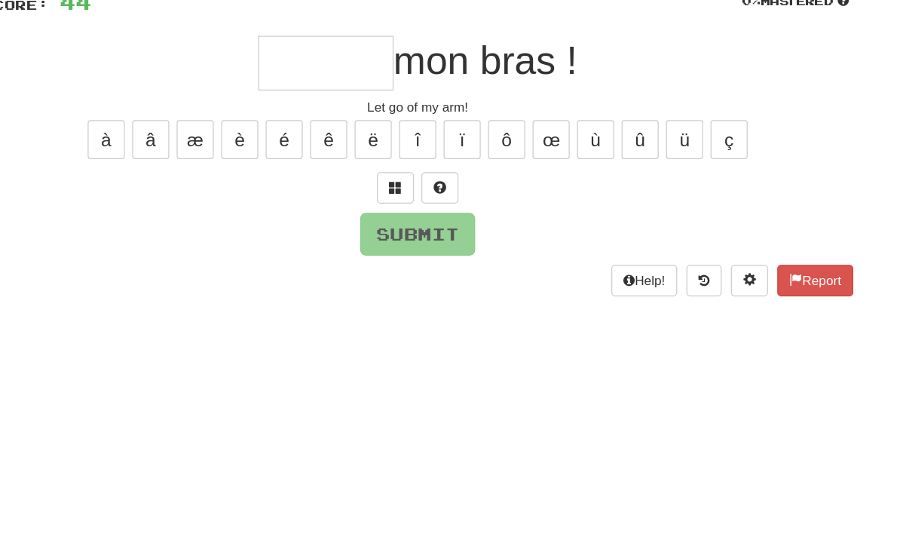
click at [427, 192] on span at bounding box center [432, 197] width 11 height 11
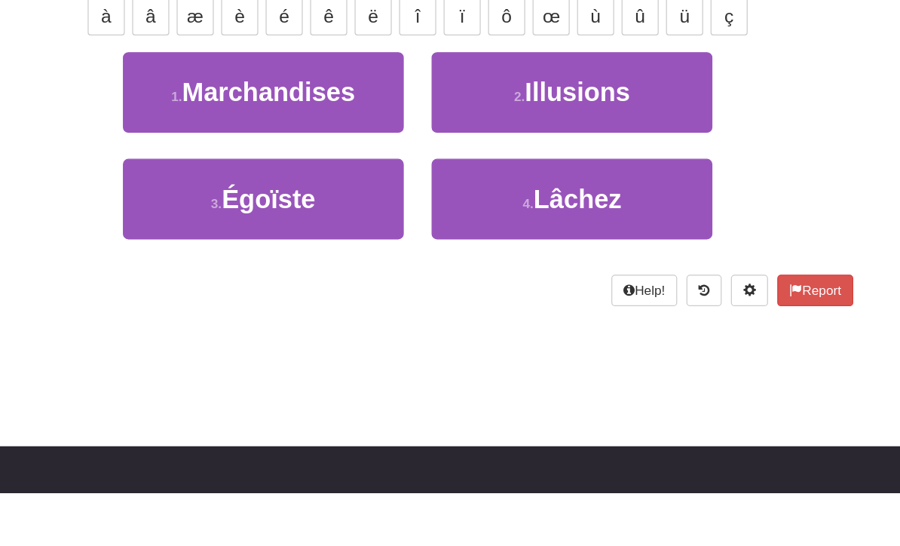
click at [544, 296] on span "Lâchez" at bounding box center [580, 307] width 72 height 23
type input "******"
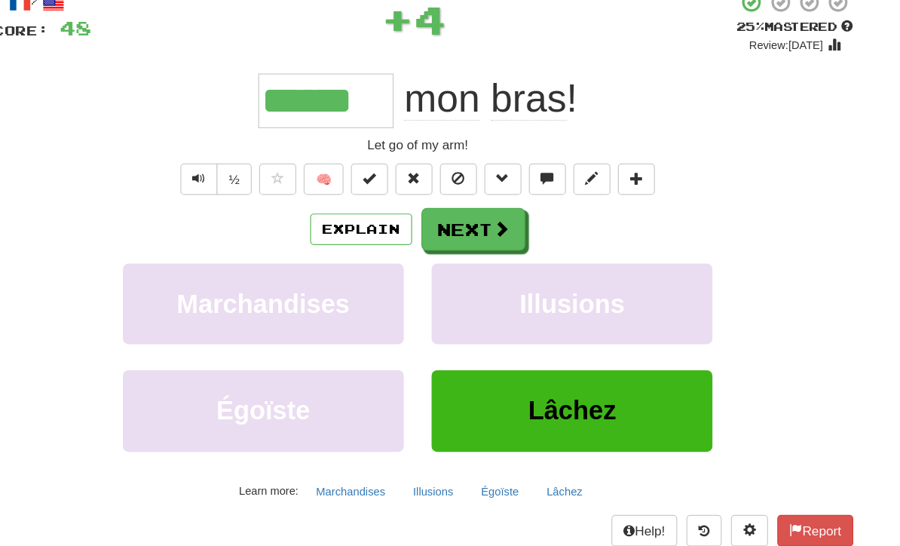
scroll to position [99, 0]
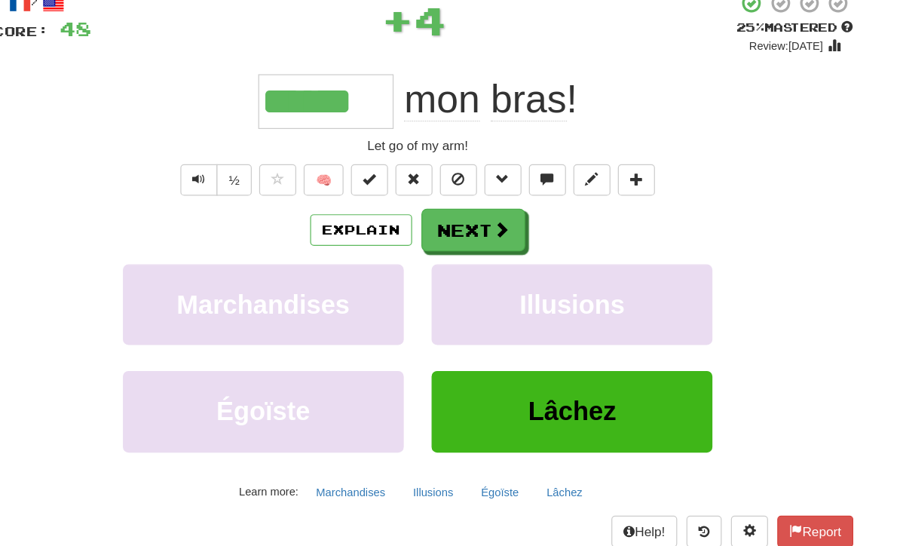
click at [511, 189] on span at bounding box center [518, 186] width 14 height 14
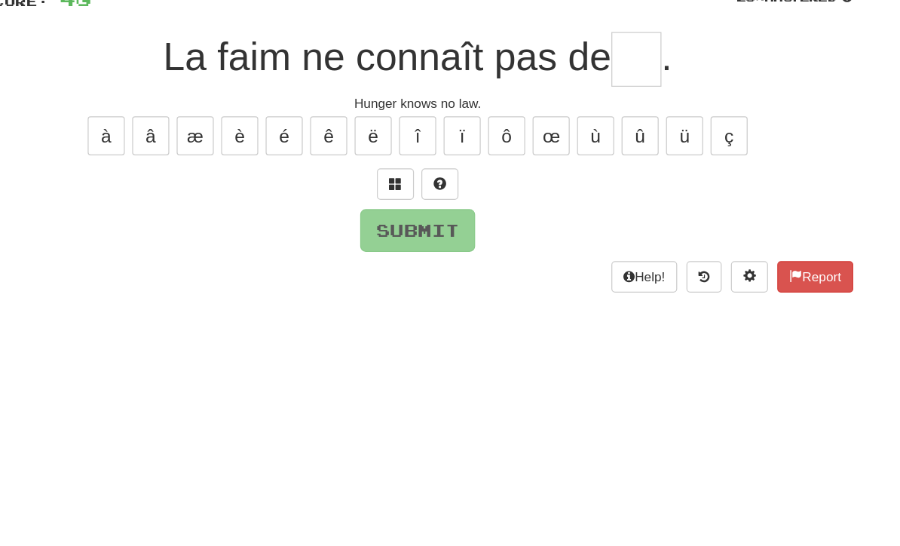
click at [417, 161] on button at bounding box center [432, 174] width 30 height 26
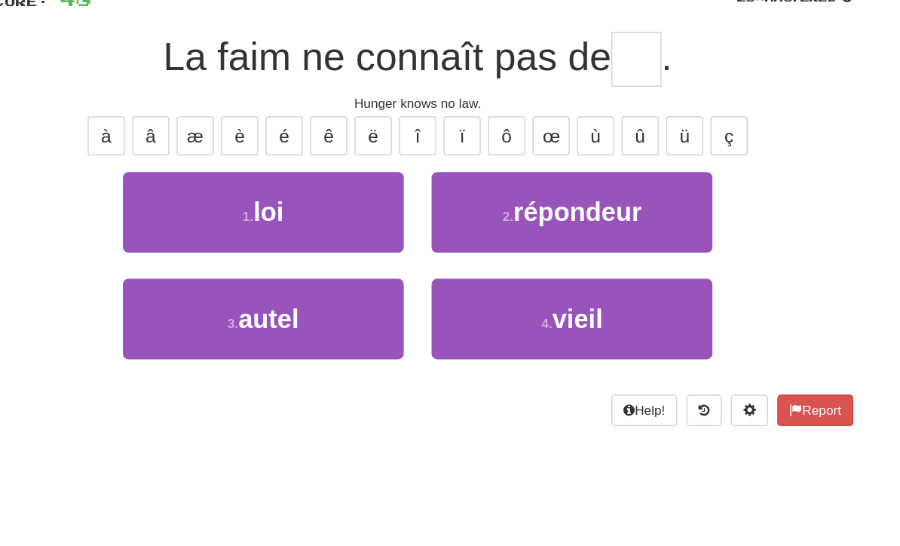
click at [283, 182] on button "1 . loi" at bounding box center [324, 197] width 228 height 66
type input "***"
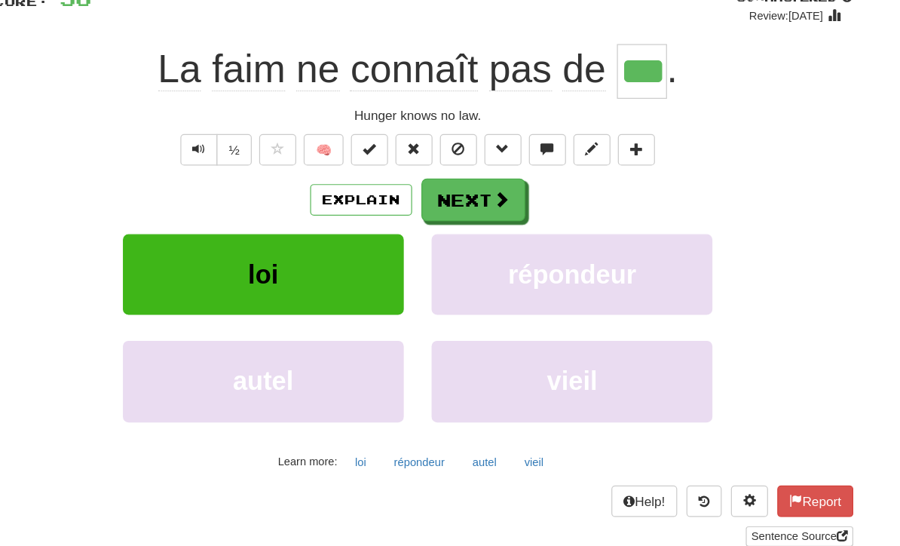
click at [453, 170] on button "Next" at bounding box center [495, 187] width 84 height 35
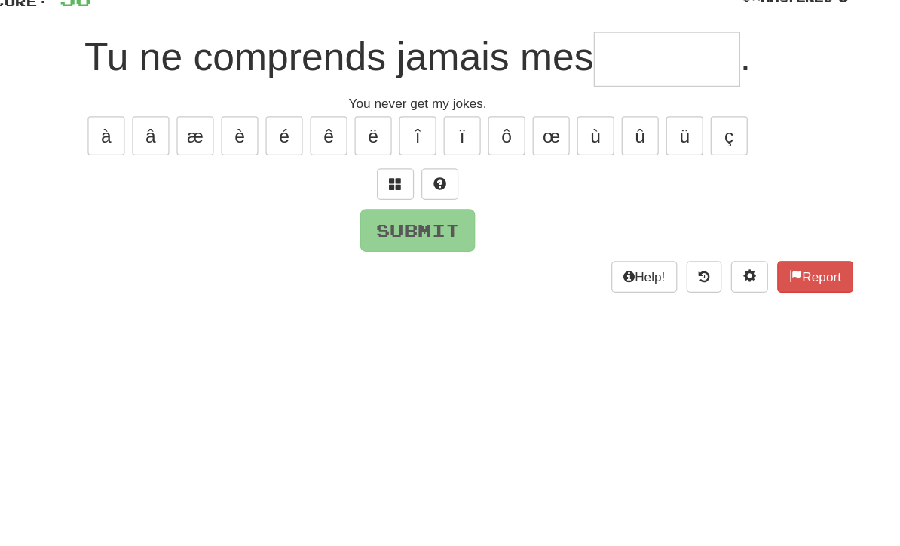
click at [427, 168] on span at bounding box center [432, 173] width 11 height 11
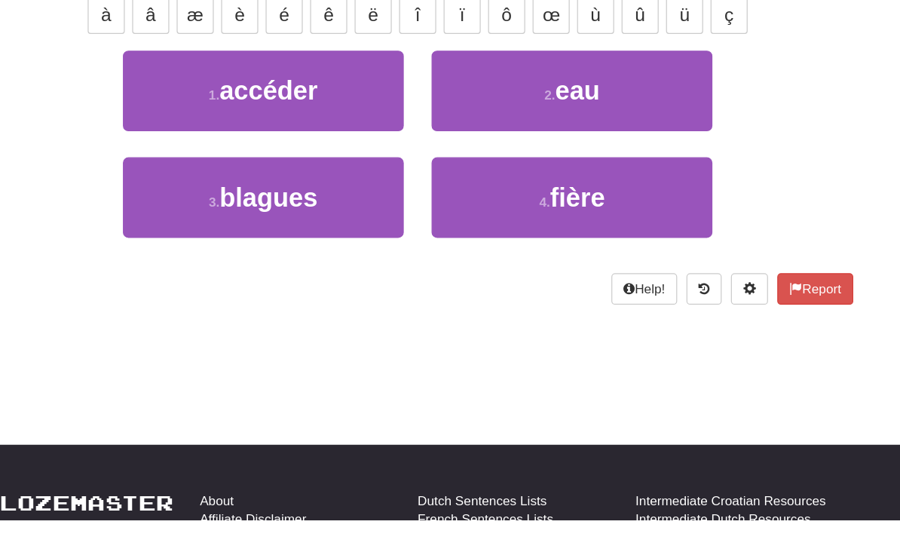
click at [261, 251] on button "3 . blagues" at bounding box center [324, 284] width 228 height 66
type input "*******"
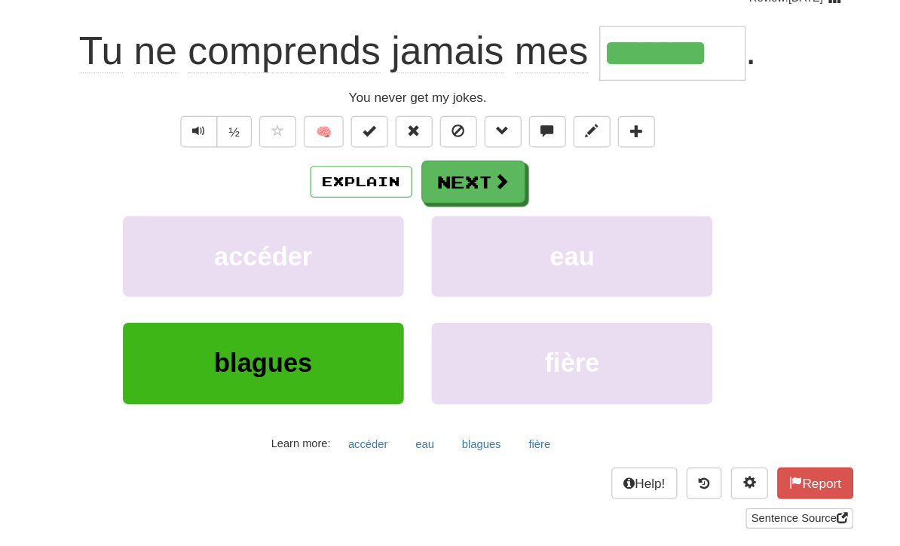
scroll to position [115, 0]
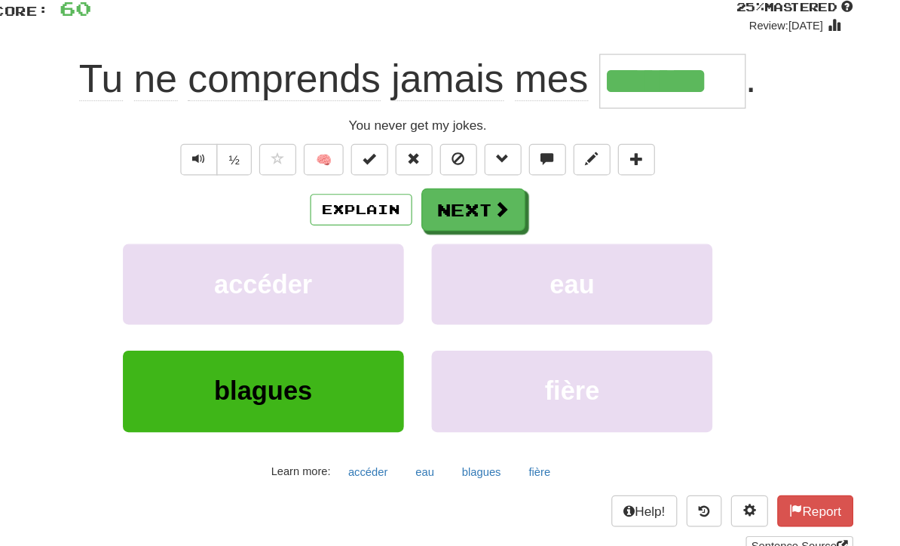
click at [453, 164] on button "Next" at bounding box center [495, 170] width 84 height 35
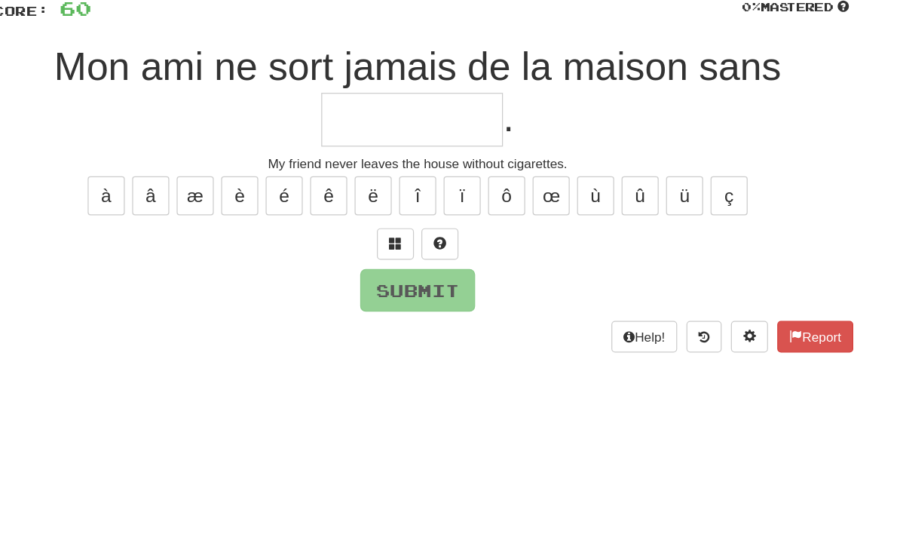
click at [427, 199] on span at bounding box center [432, 197] width 11 height 11
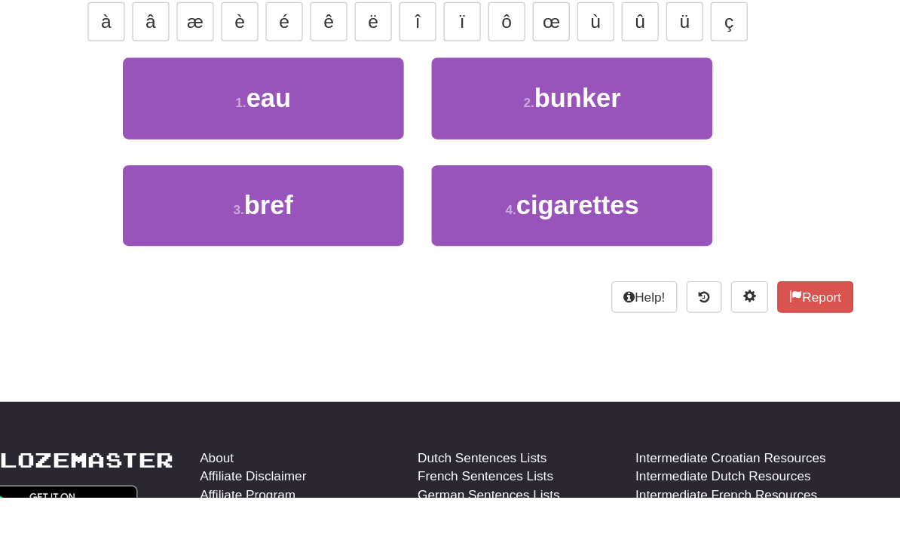
click at [530, 297] on span "cigarettes" at bounding box center [580, 308] width 100 height 23
type input "**********"
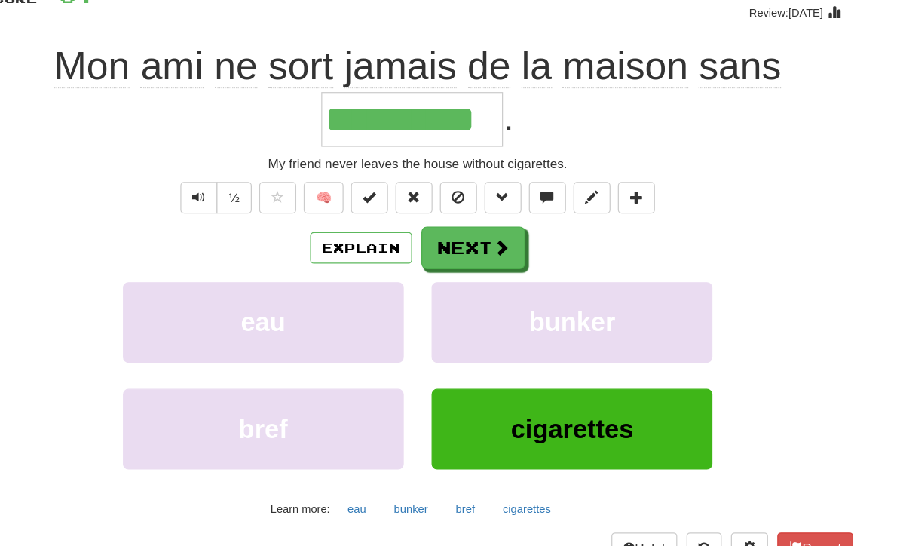
scroll to position [125, 0]
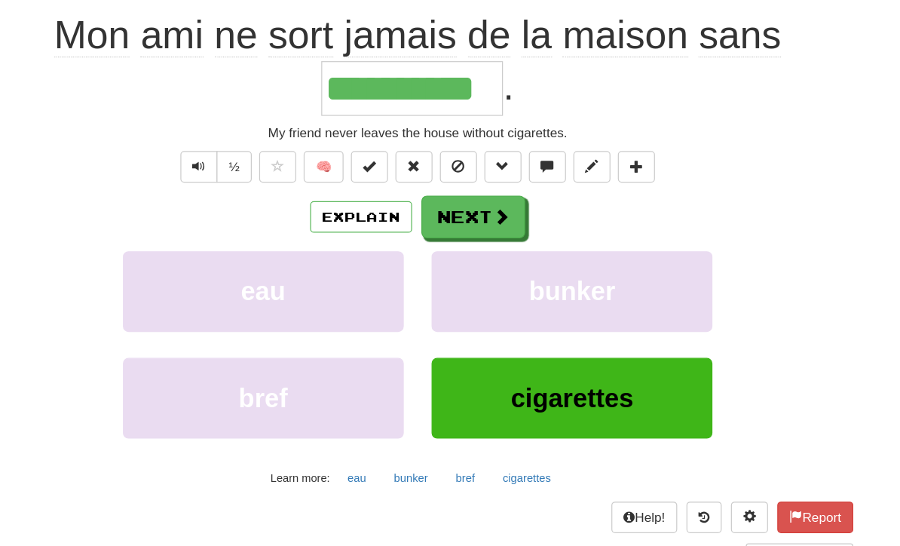
click at [511, 195] on span at bounding box center [518, 202] width 14 height 14
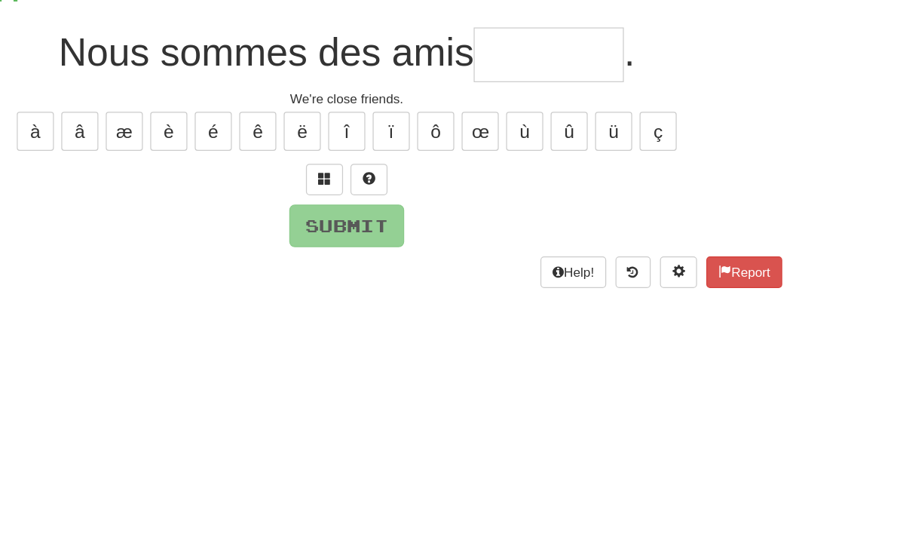
click at [417, 201] on button at bounding box center [432, 214] width 30 height 26
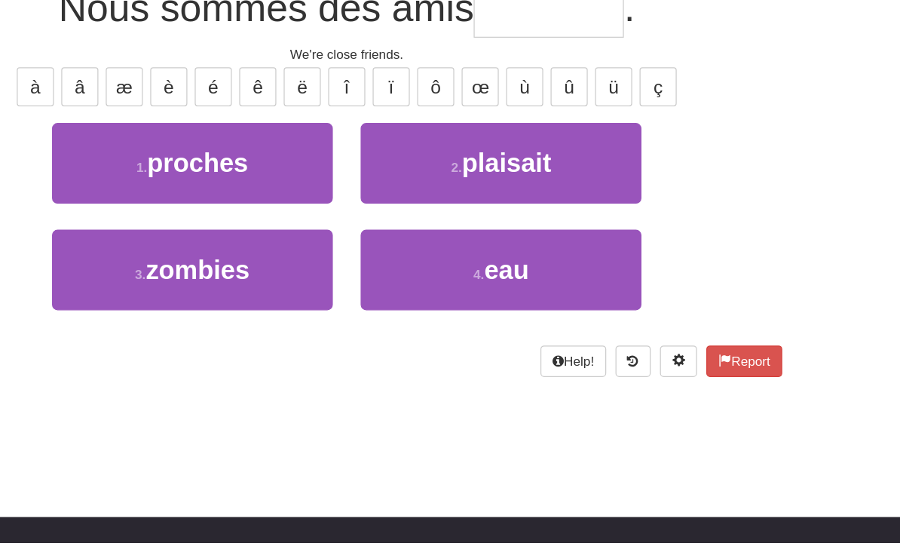
click at [216, 204] on button "1 . proches" at bounding box center [324, 237] width 228 height 66
type input "*******"
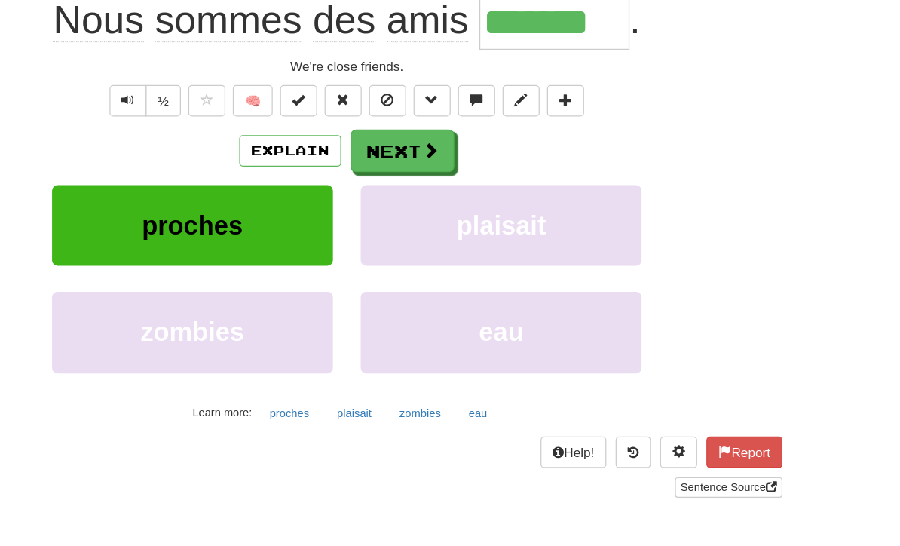
click at [453, 167] on button "Next" at bounding box center [495, 184] width 84 height 35
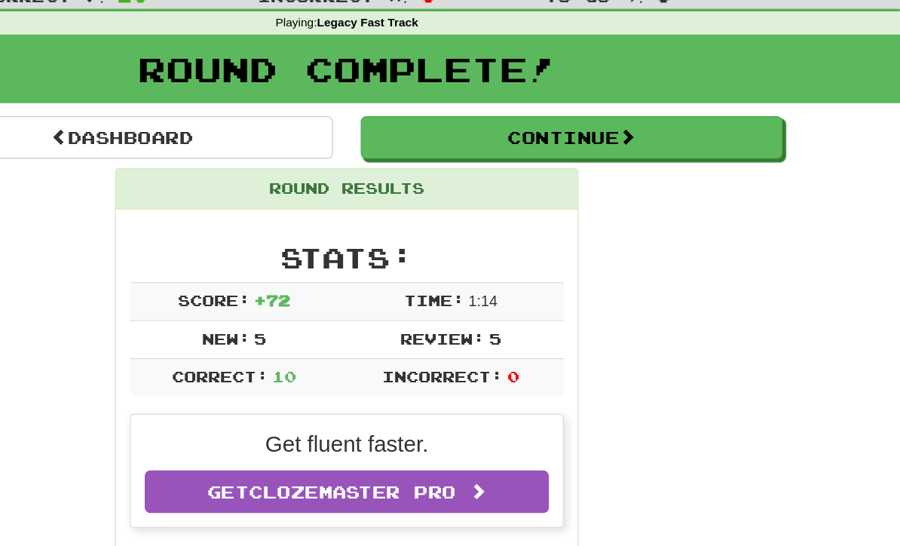
click at [672, 113] on span at bounding box center [679, 111] width 14 height 14
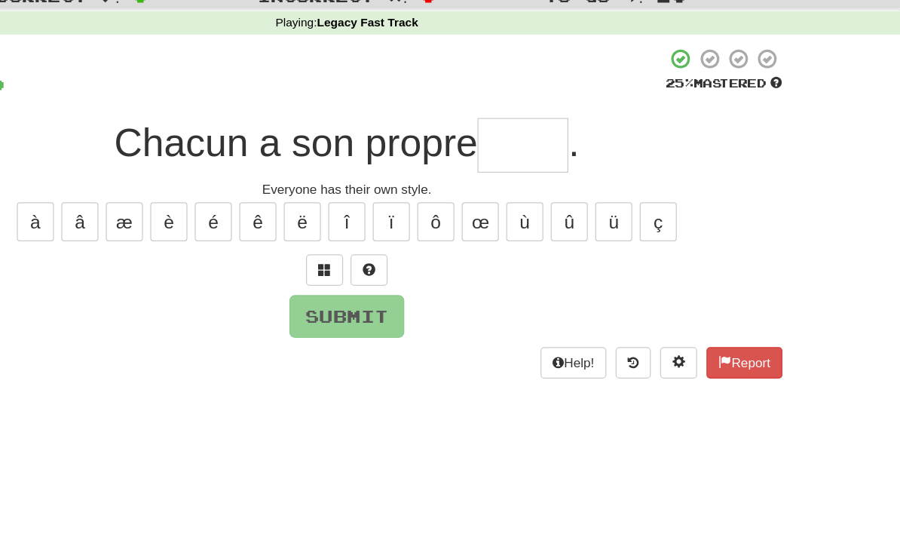
click at [417, 214] on button at bounding box center [432, 220] width 30 height 26
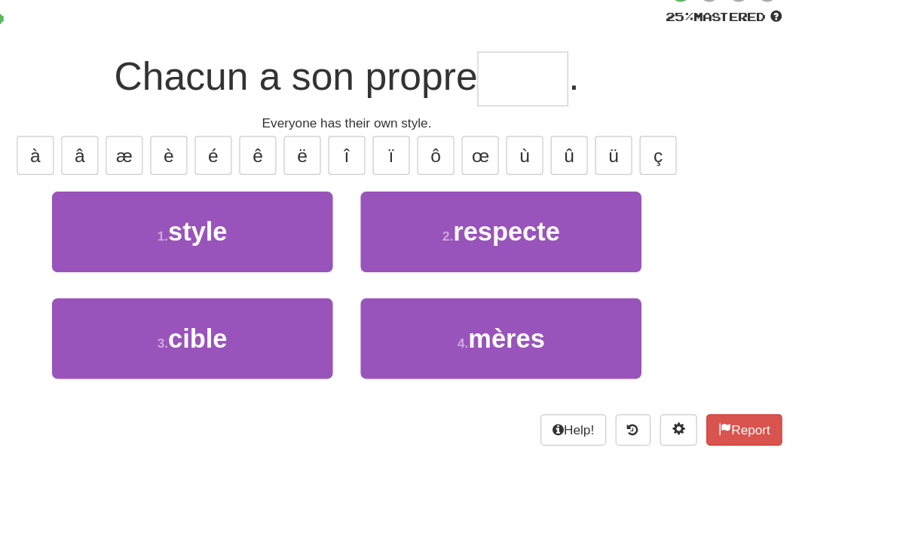
click at [210, 210] on button "1 . style" at bounding box center [324, 243] width 228 height 66
type input "*****"
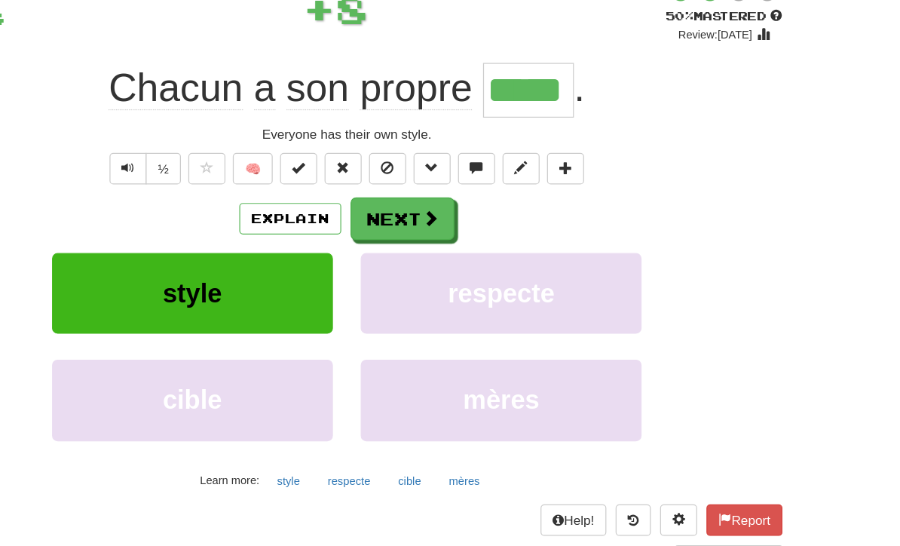
click at [511, 225] on span at bounding box center [518, 232] width 14 height 14
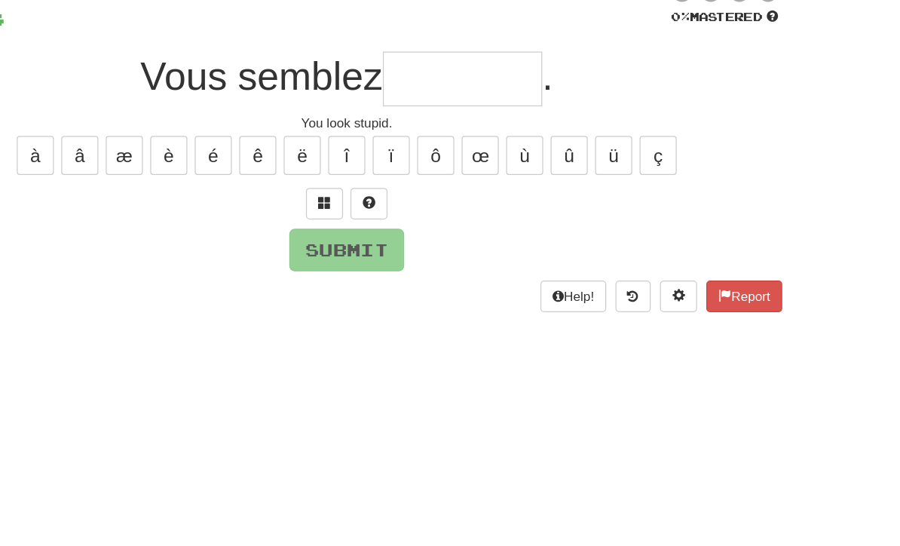
click at [427, 213] on span at bounding box center [432, 218] width 11 height 11
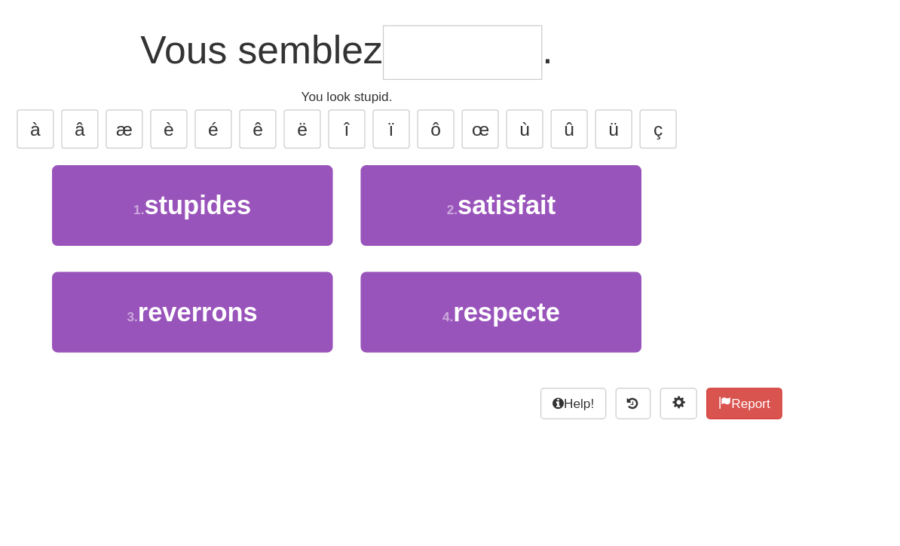
click at [210, 210] on button "1 . stupides" at bounding box center [324, 243] width 228 height 66
type input "********"
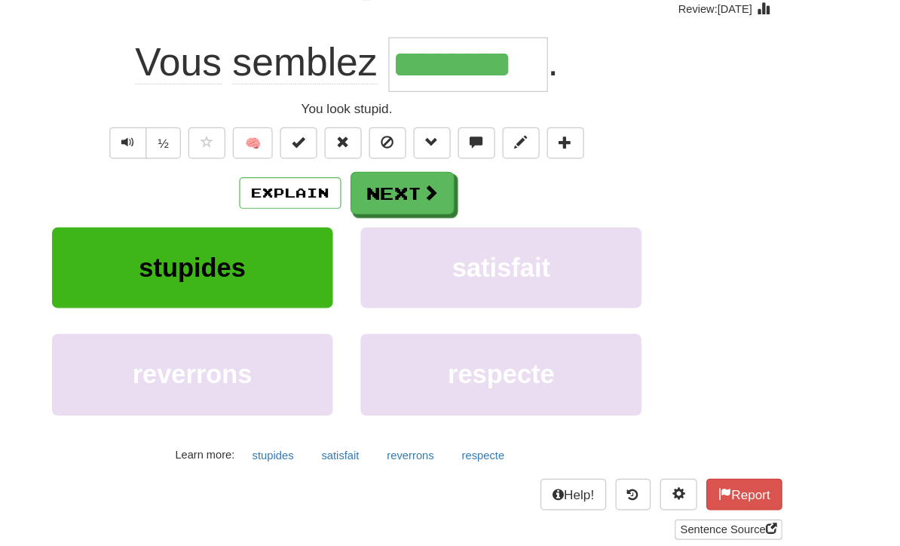
scroll to position [67, 0]
click at [453, 201] on button "Next" at bounding box center [495, 218] width 84 height 35
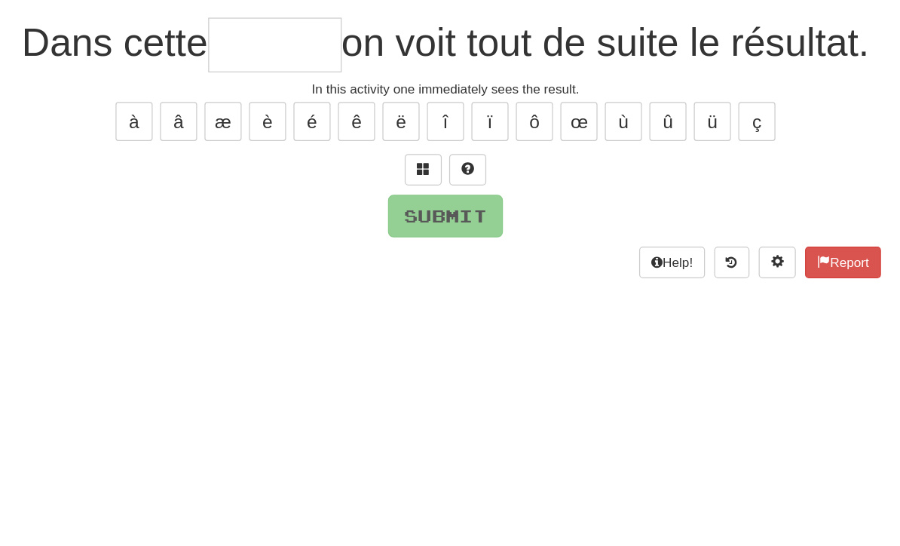
click at [417, 193] on button at bounding box center [432, 206] width 30 height 26
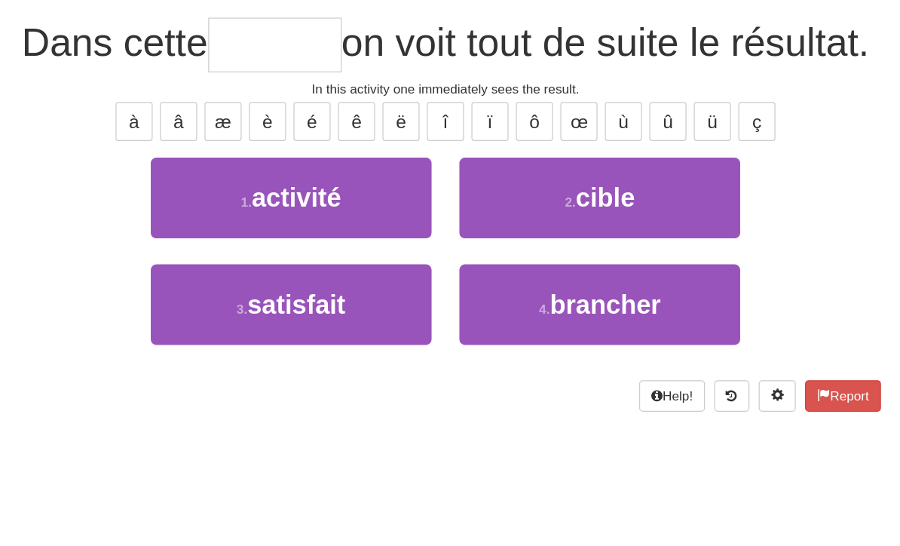
click at [299, 207] on button "1 . activité" at bounding box center [324, 229] width 228 height 66
type input "********"
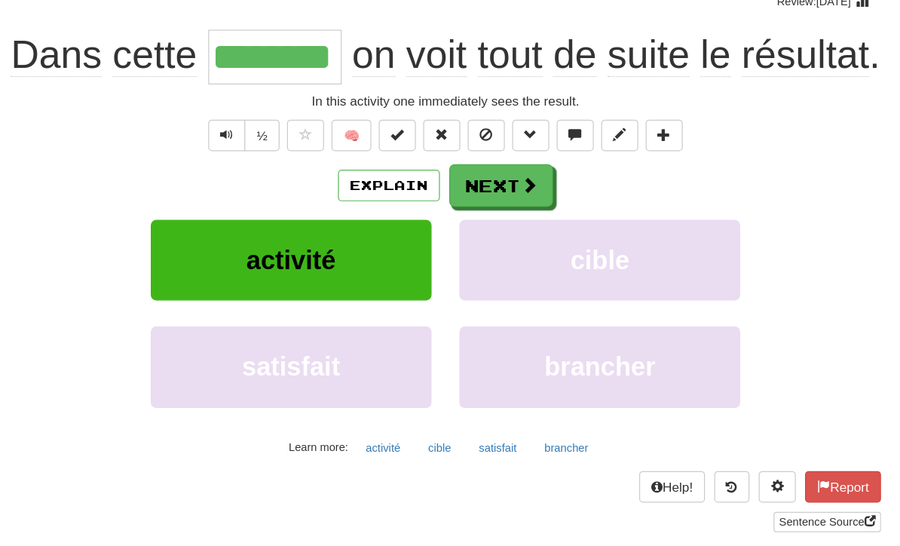
scroll to position [73, 0]
click at [511, 205] on span at bounding box center [518, 212] width 14 height 14
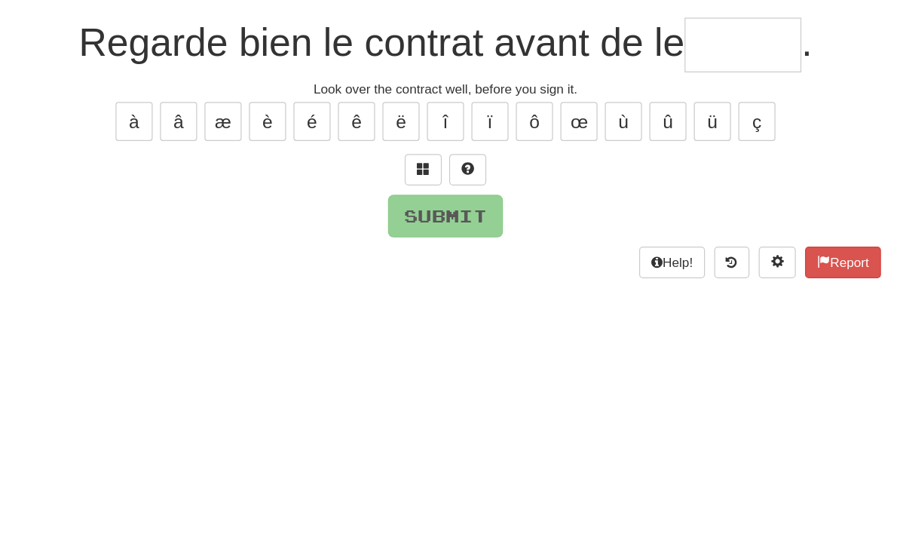
click at [417, 187] on button at bounding box center [432, 200] width 30 height 26
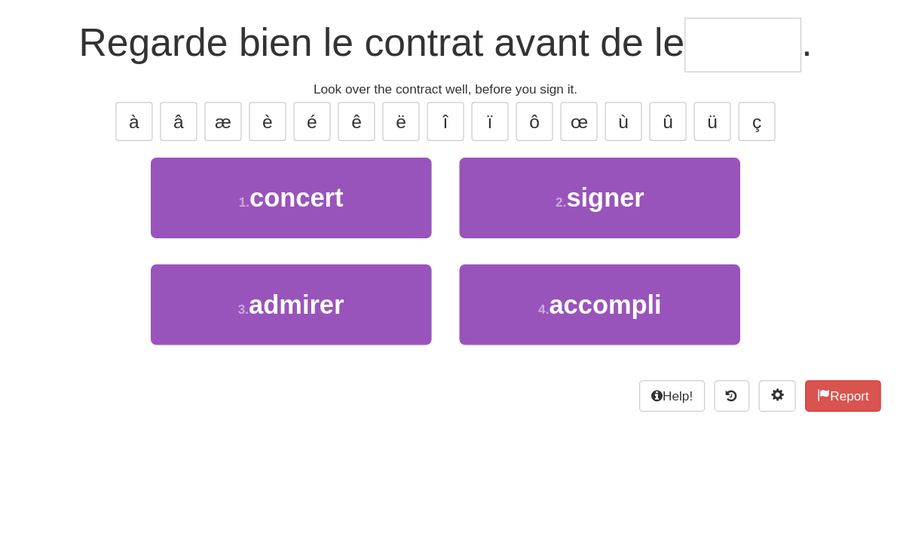
click at [535, 190] on button "2 . signer" at bounding box center [575, 223] width 228 height 66
type input "******"
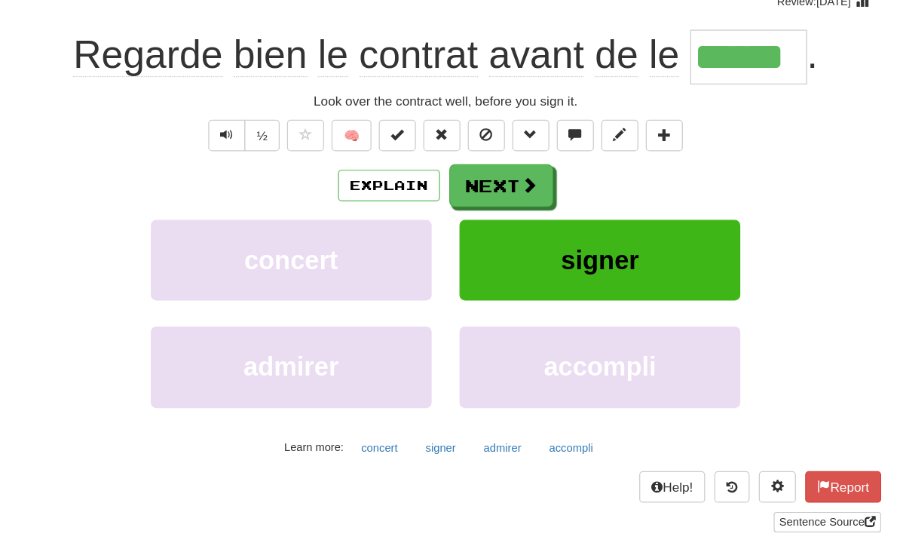
click at [453, 195] on button "Next" at bounding box center [495, 212] width 84 height 35
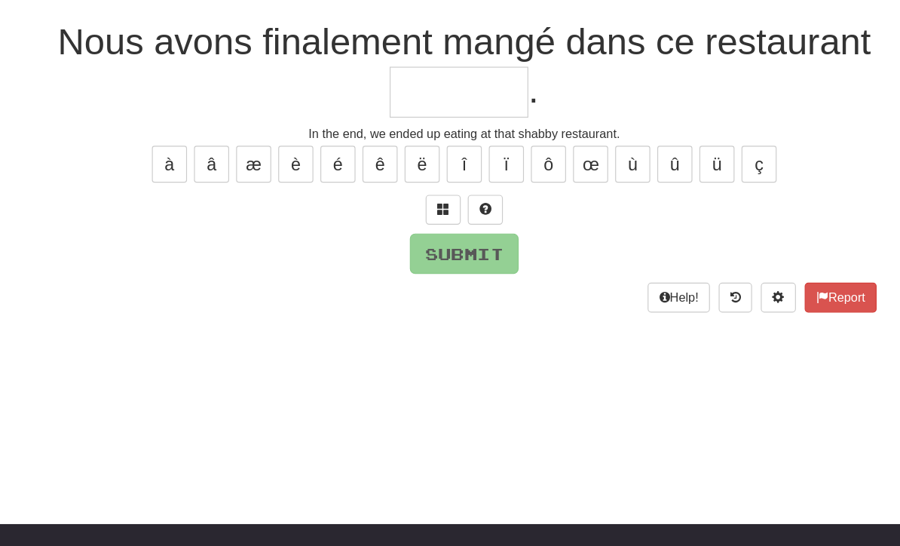
click at [427, 235] on span at bounding box center [432, 240] width 11 height 11
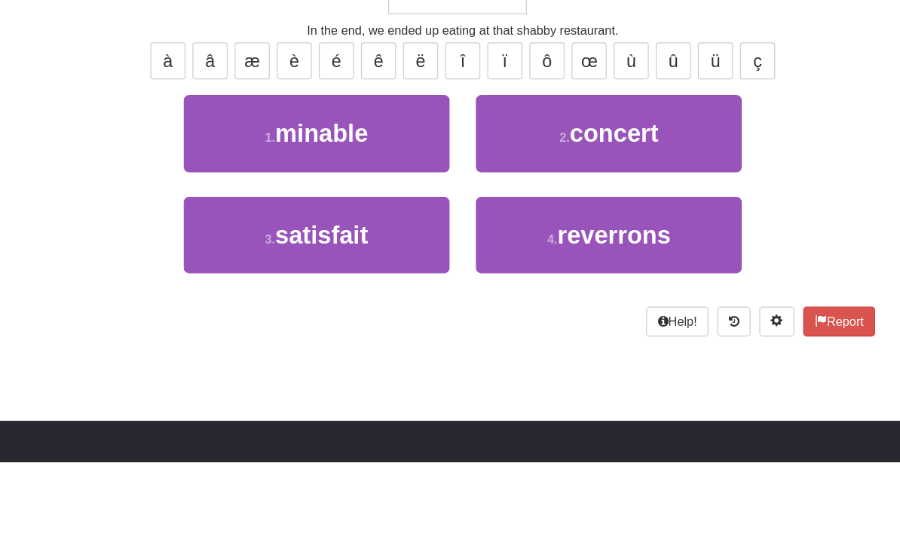
click at [322, 231] on button "1 . minable" at bounding box center [324, 264] width 228 height 66
type input "*******"
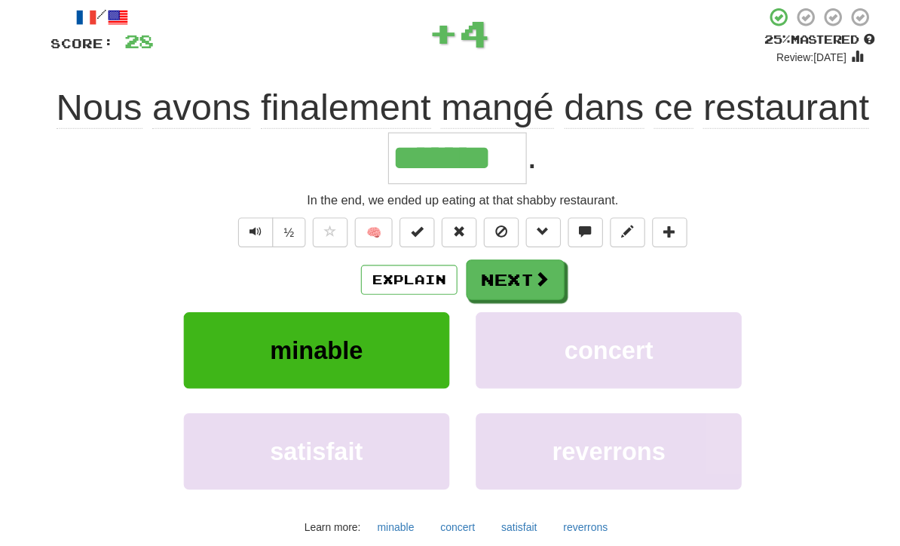
scroll to position [87, 0]
click at [366, 237] on button "Explain" at bounding box center [404, 241] width 83 height 26
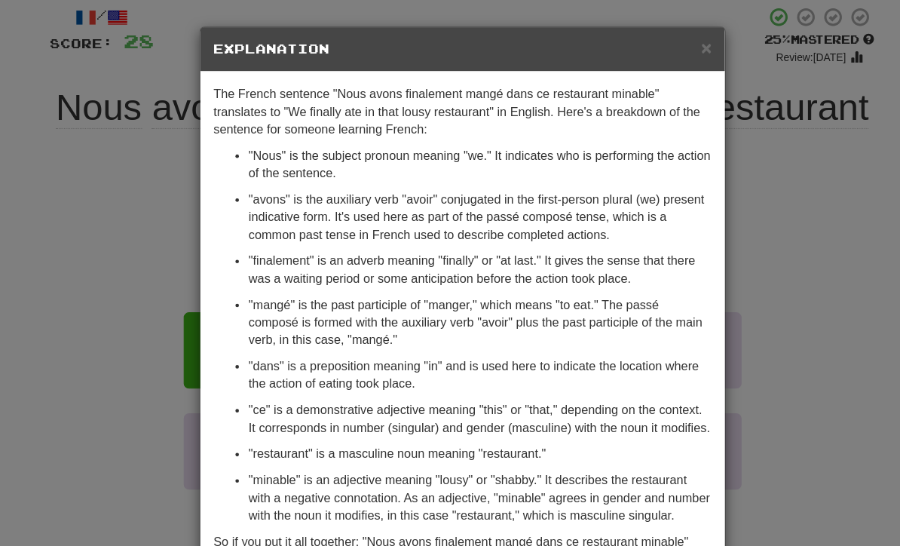
scroll to position [0, 0]
click at [655, 48] on span "×" at bounding box center [659, 40] width 9 height 17
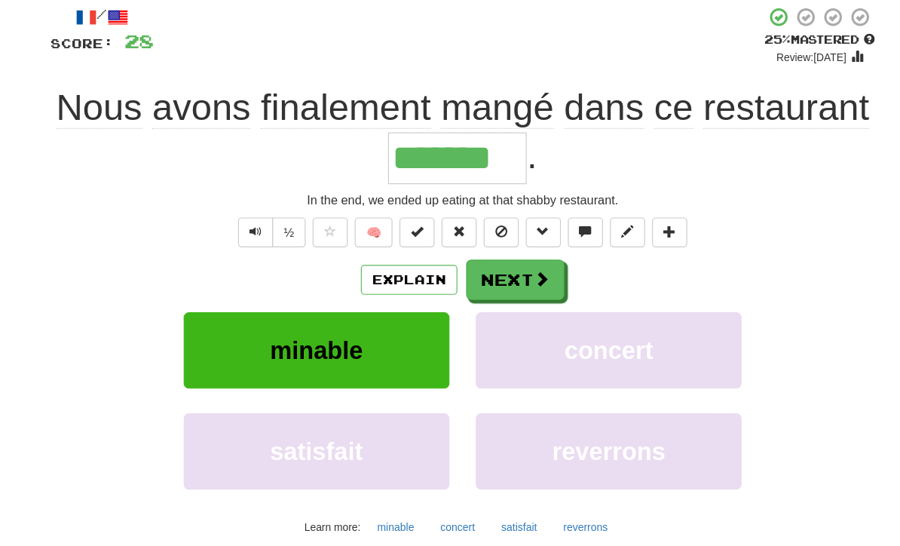
click at [511, 235] on span at bounding box center [518, 240] width 14 height 14
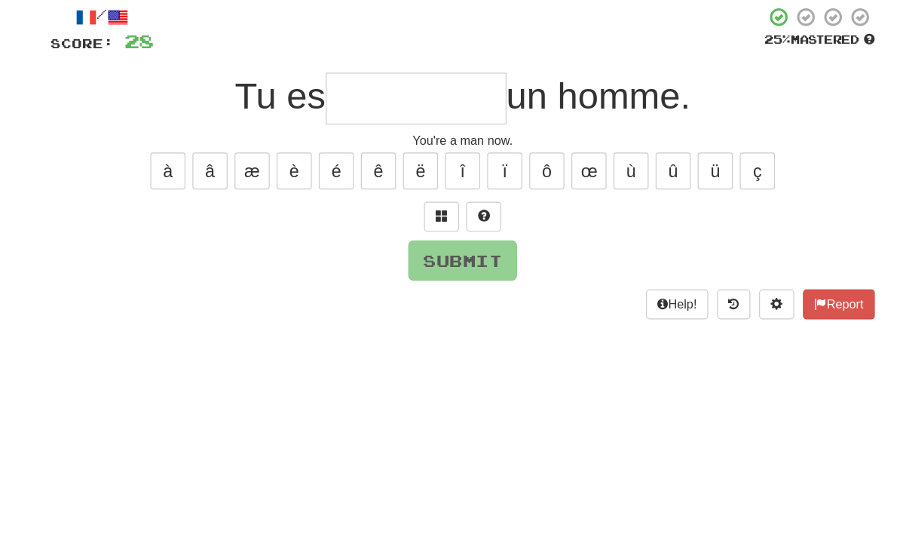
scroll to position [87, 0]
click at [427, 185] on span at bounding box center [432, 185] width 11 height 11
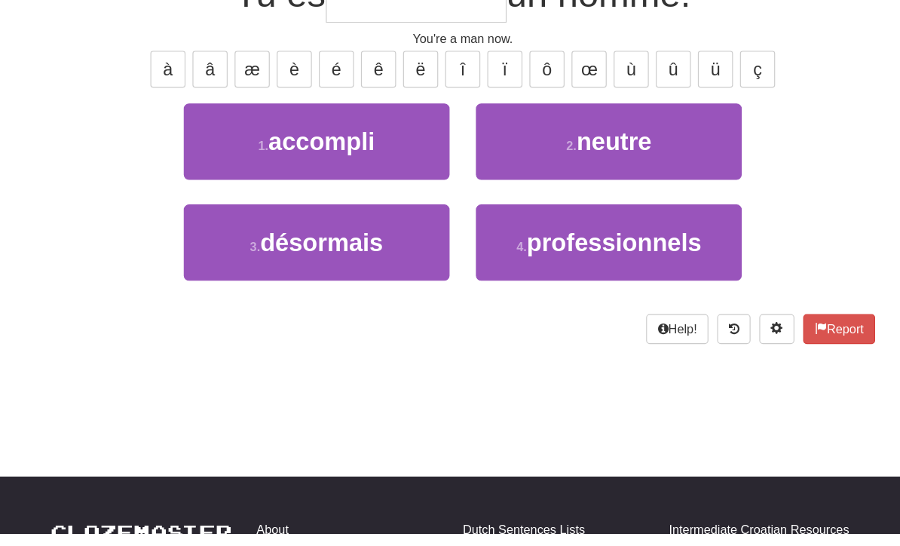
click at [343, 263] on button "3 . désormais" at bounding box center [324, 296] width 228 height 66
type input "*********"
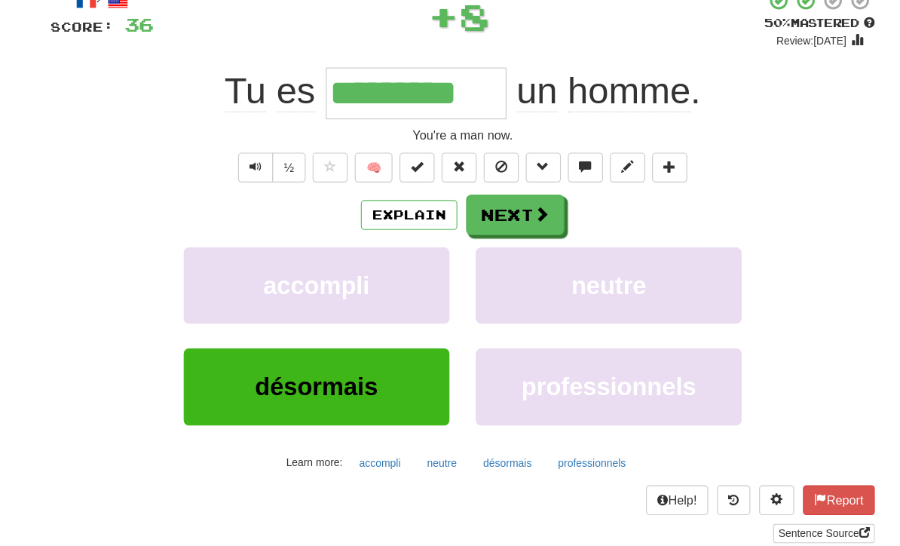
scroll to position [100, 0]
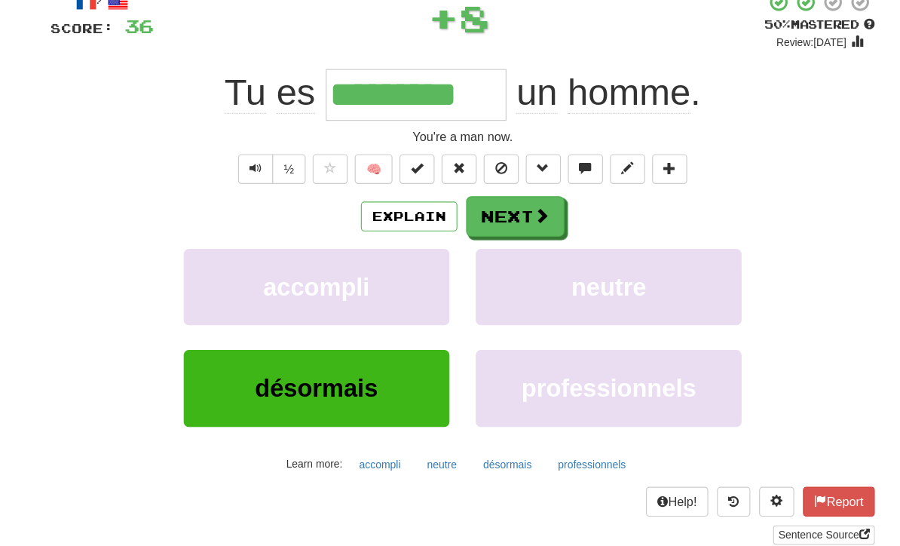
click at [453, 185] on button "Next" at bounding box center [495, 186] width 84 height 35
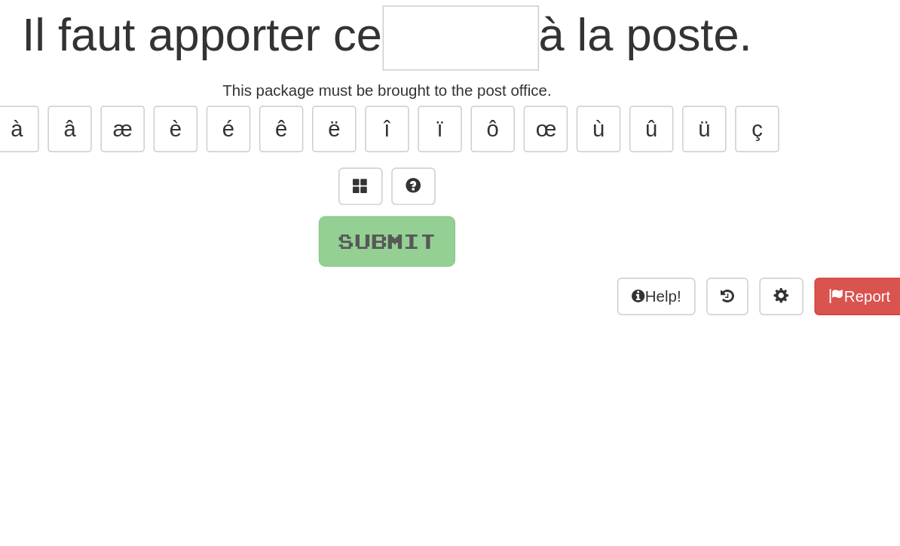
click at [427, 167] on span at bounding box center [432, 172] width 11 height 11
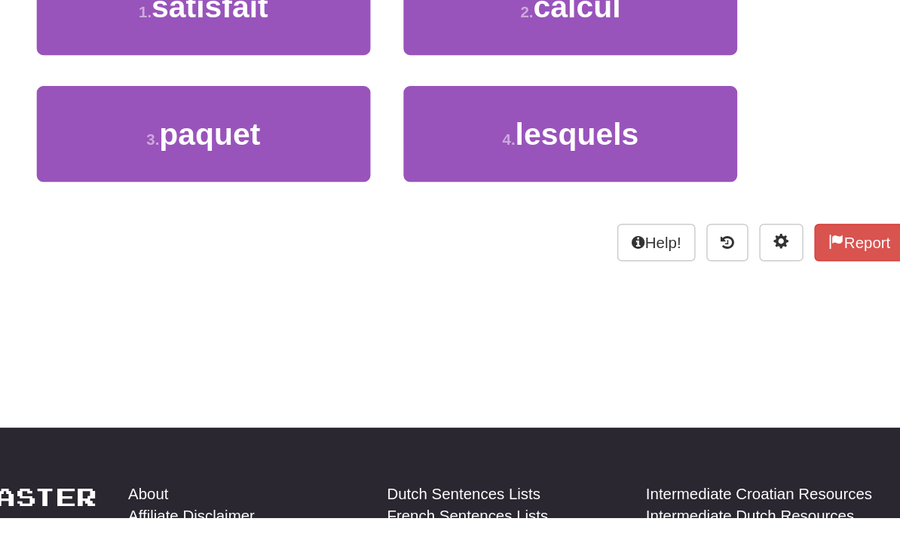
click at [210, 250] on button "3 . paquet" at bounding box center [324, 283] width 228 height 66
type input "******"
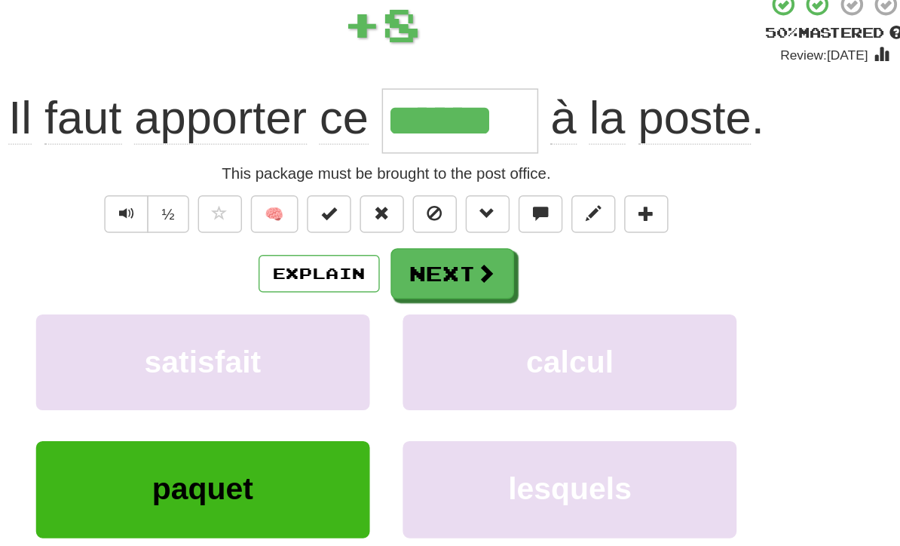
scroll to position [98, 0]
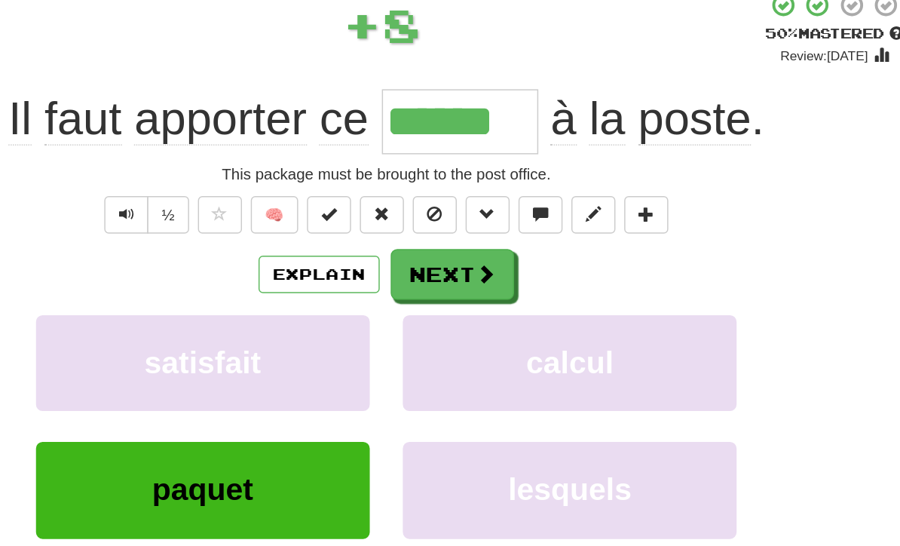
click at [453, 191] on button "Next" at bounding box center [495, 187] width 84 height 35
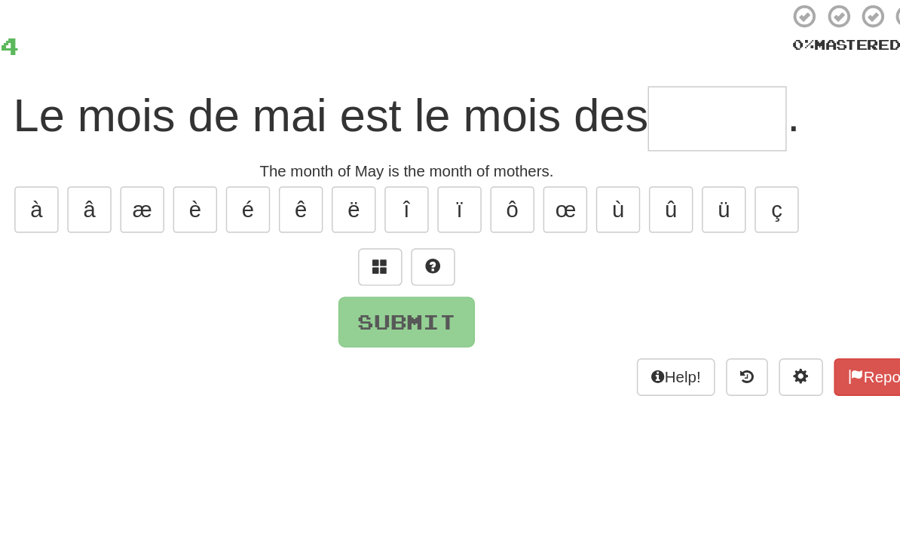
scroll to position [87, 0]
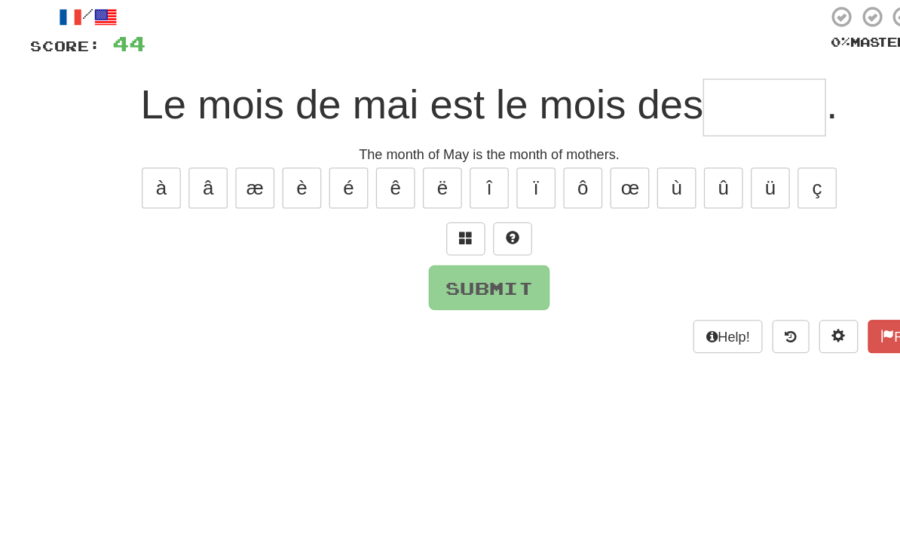
click at [417, 189] on button at bounding box center [432, 186] width 30 height 26
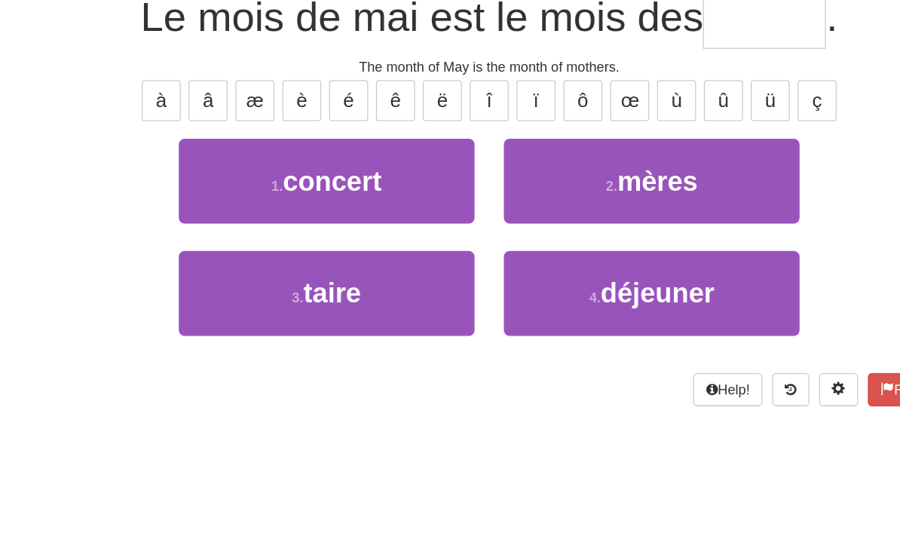
click at [517, 176] on button "2 . mères" at bounding box center [575, 209] width 228 height 66
type input "*****"
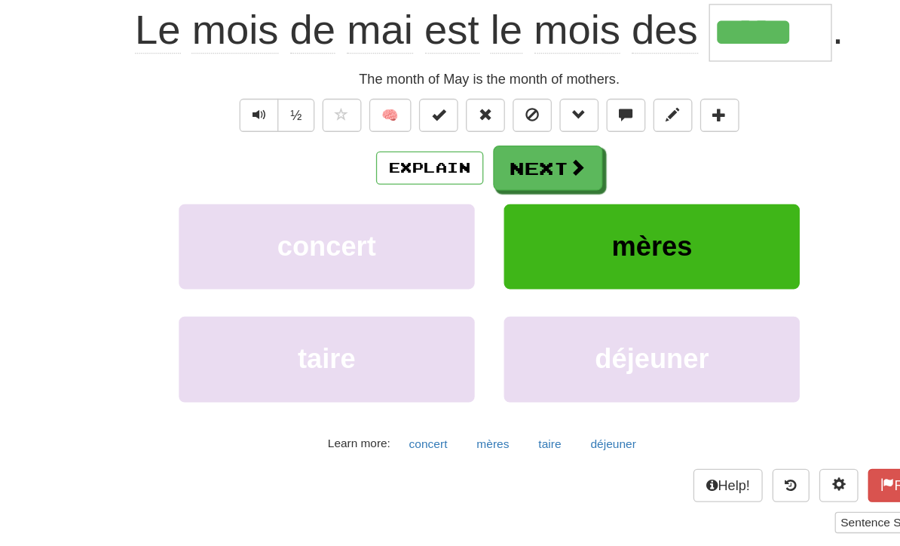
click at [453, 181] on button "Next" at bounding box center [495, 198] width 84 height 35
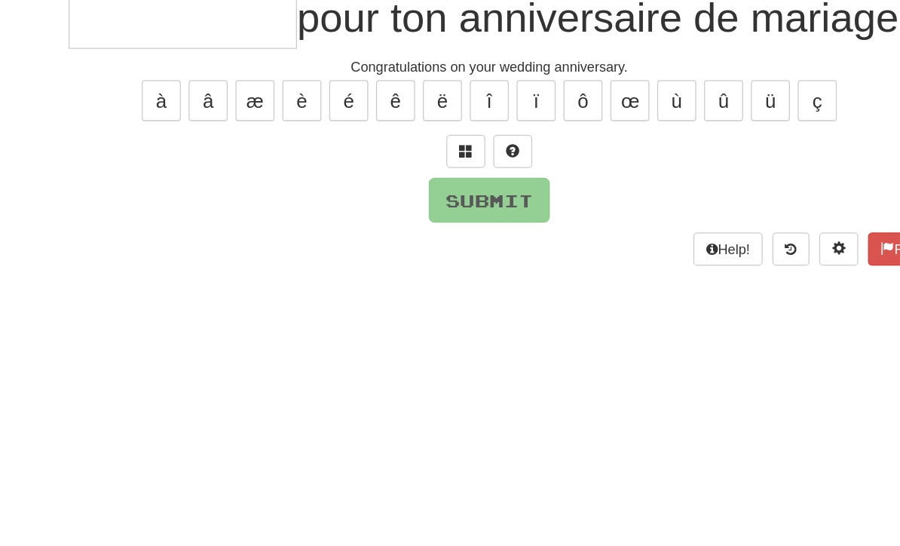
scroll to position [64, 0]
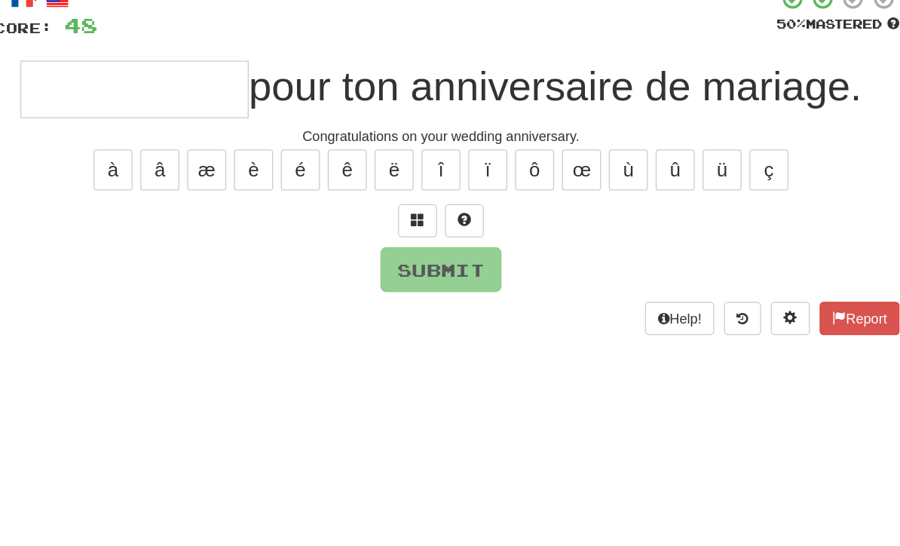
click at [417, 196] on button at bounding box center [432, 209] width 30 height 26
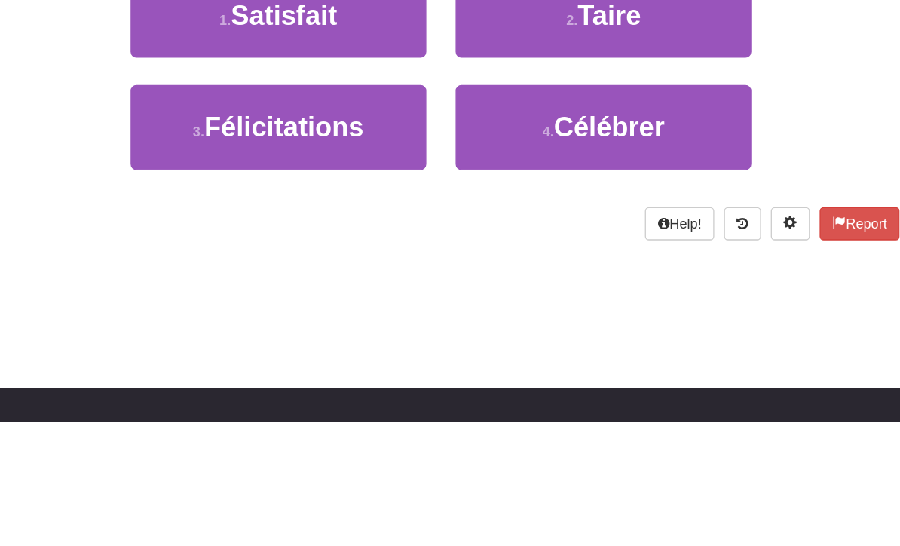
click at [270, 307] on span "Félicitations" at bounding box center [328, 318] width 123 height 23
type input "**********"
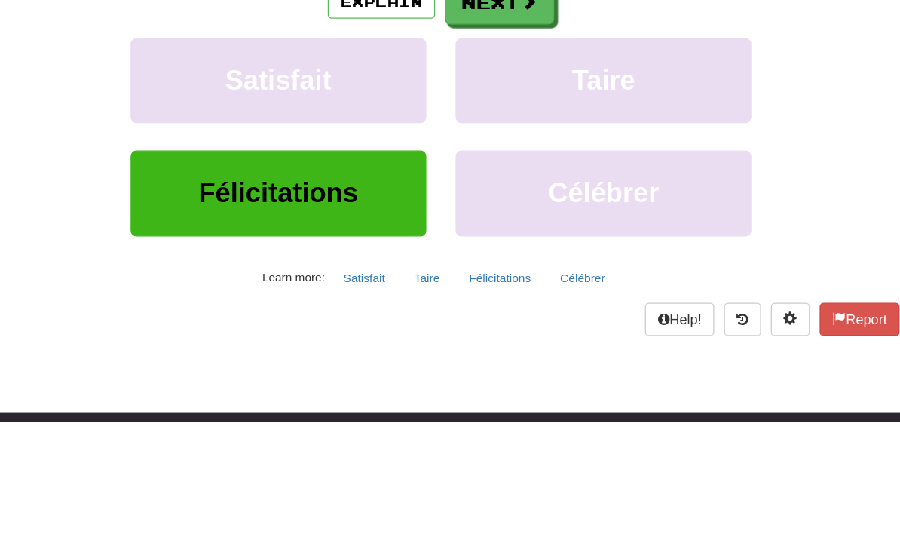
scroll to position [198, 0]
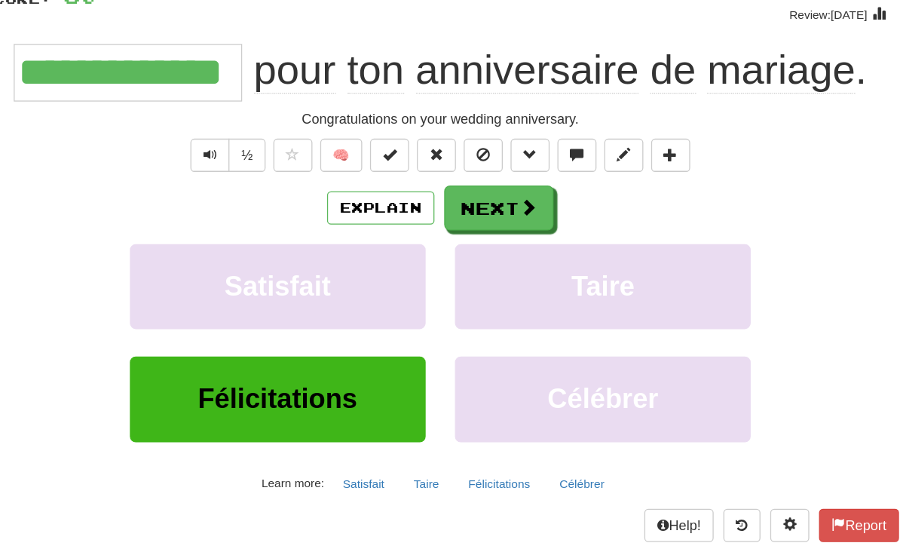
click at [453, 161] on button "Next" at bounding box center [495, 160] width 84 height 35
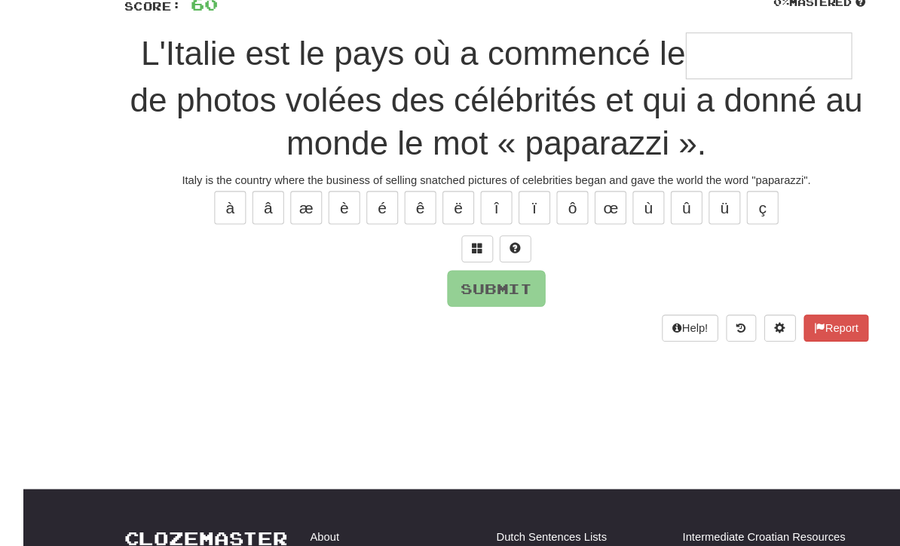
scroll to position [115, 0]
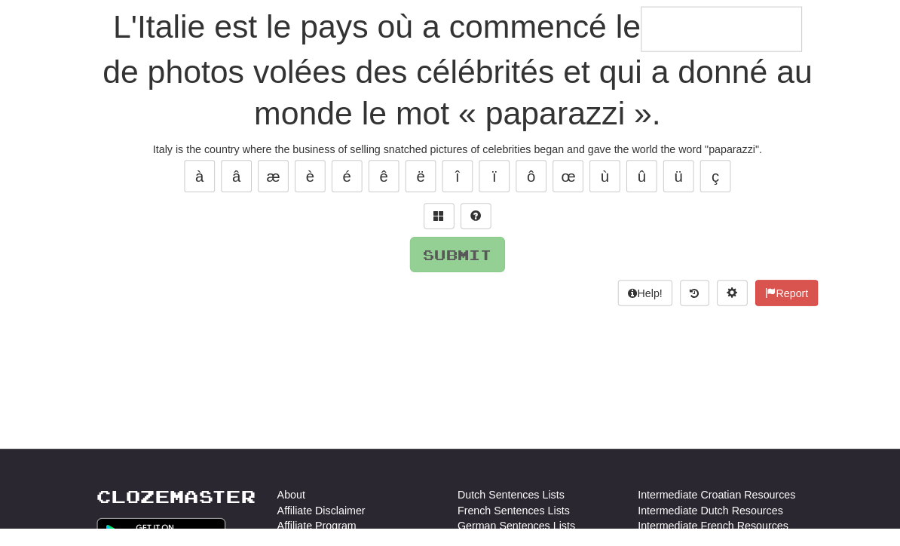
click at [433, 234] on span at bounding box center [432, 239] width 11 height 11
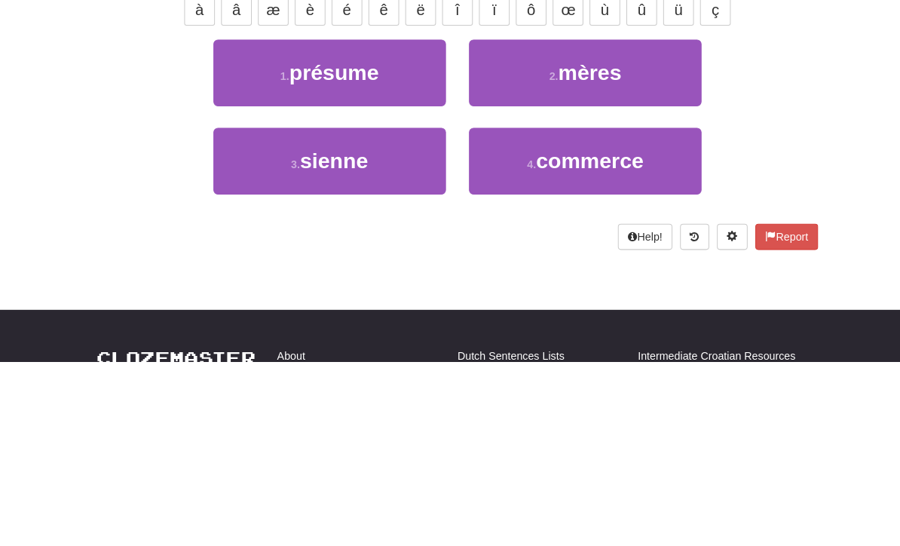
click at [618, 338] on span "commerce" at bounding box center [580, 349] width 106 height 23
type input "********"
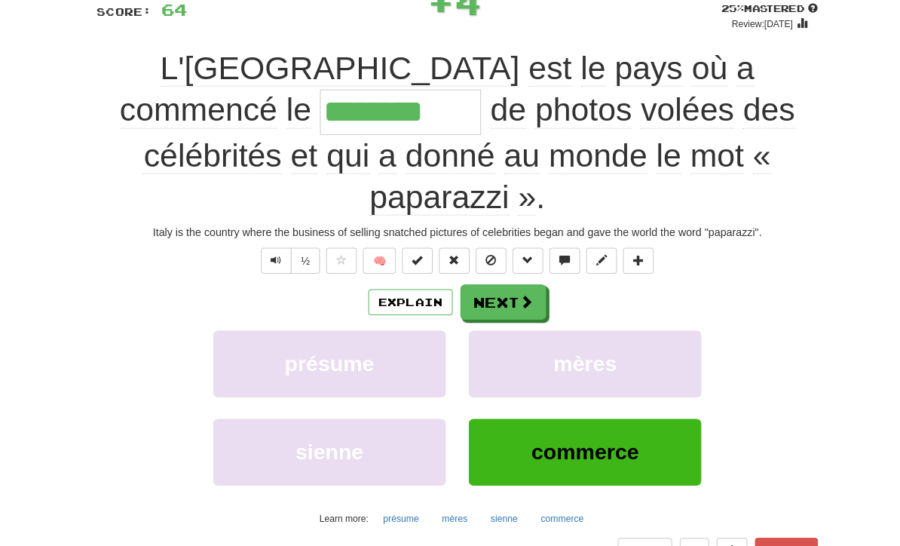
scroll to position [105, 0]
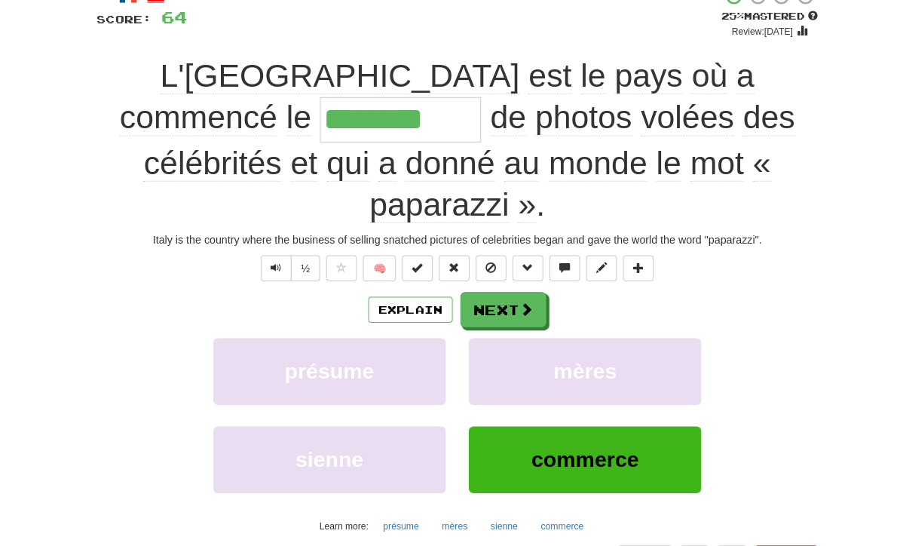
click at [511, 297] on span at bounding box center [518, 304] width 14 height 14
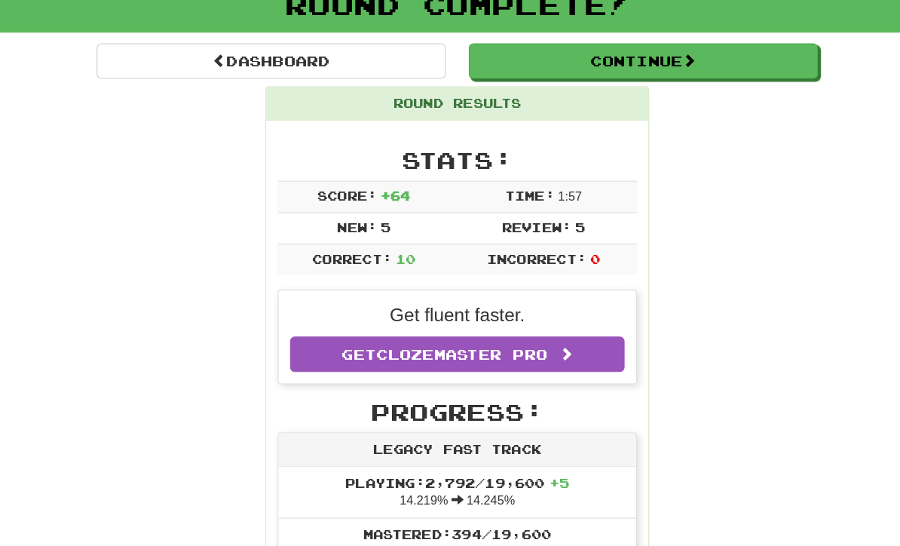
click at [700, 55] on button "Continue" at bounding box center [632, 60] width 343 height 35
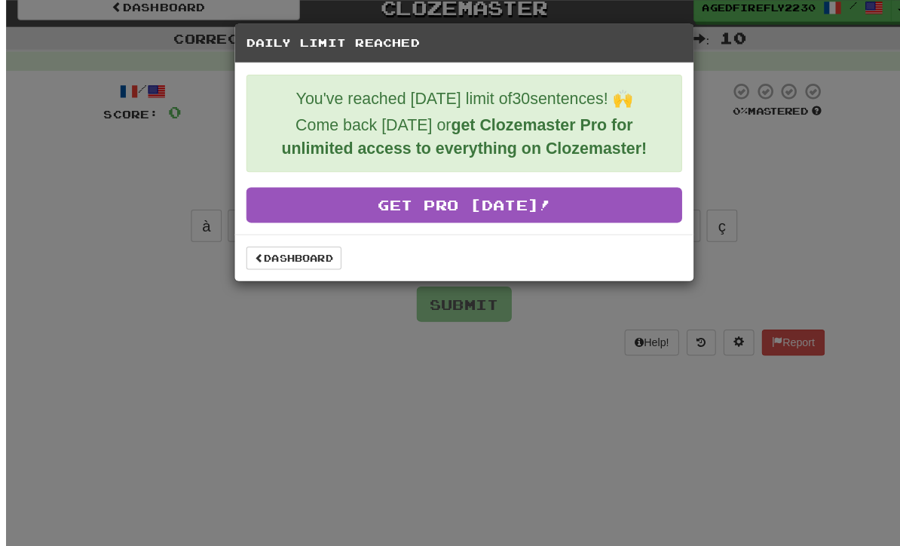
scroll to position [0, 0]
